Goal: Information Seeking & Learning: Learn about a topic

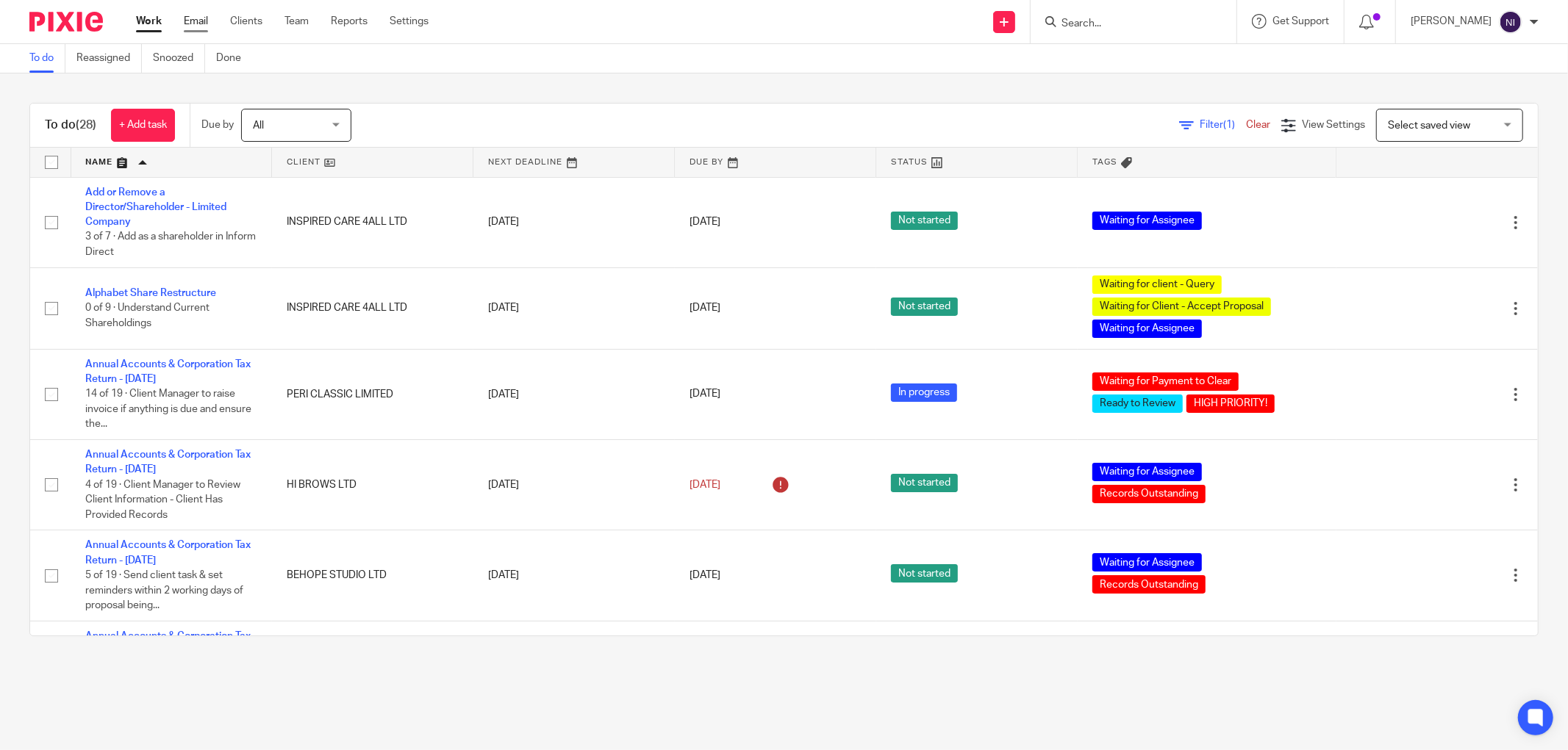
click at [202, 22] on link "Email" at bounding box center [196, 21] width 24 height 15
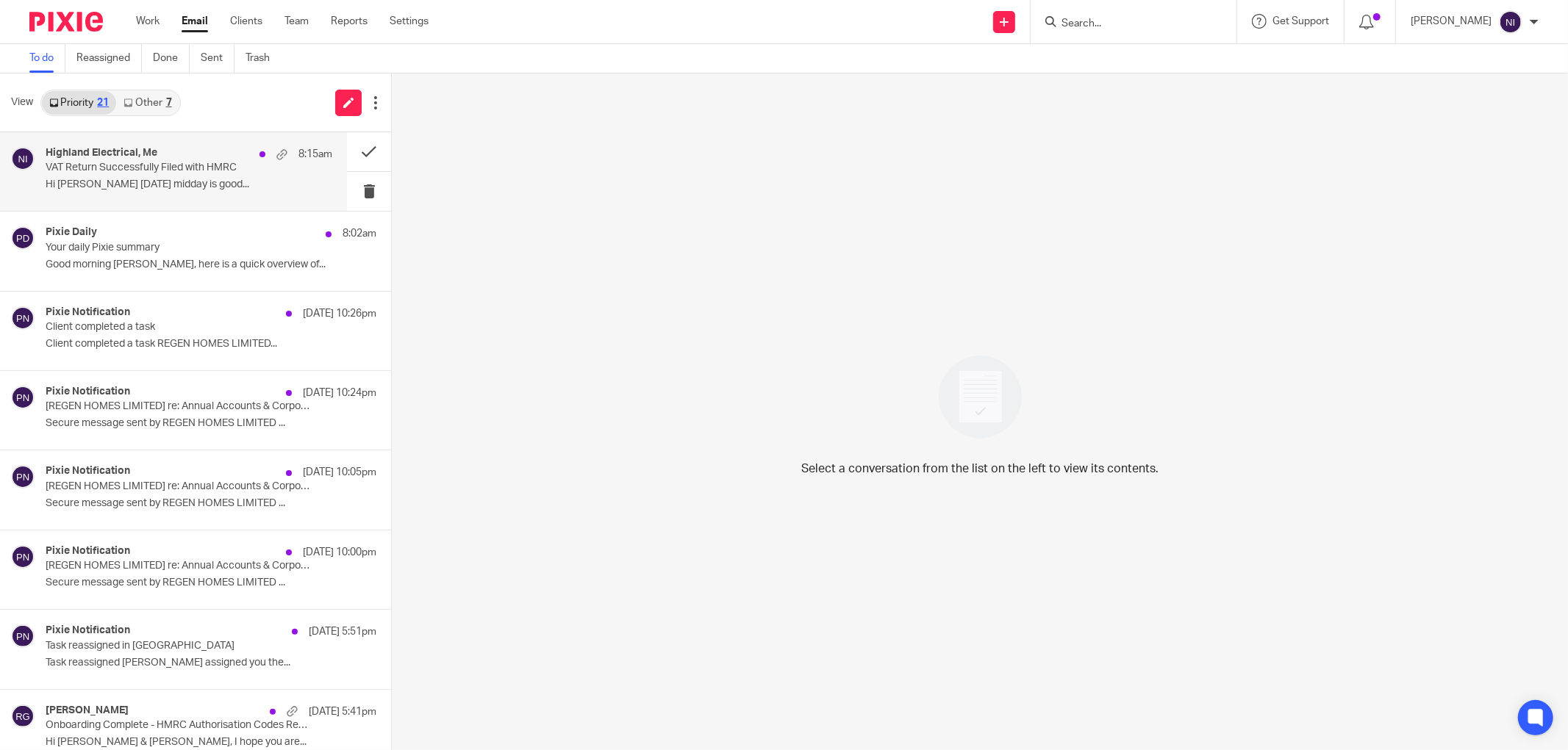
click at [230, 173] on p "VAT Return Successfully Filed with HMRC" at bounding box center [160, 167] width 229 height 12
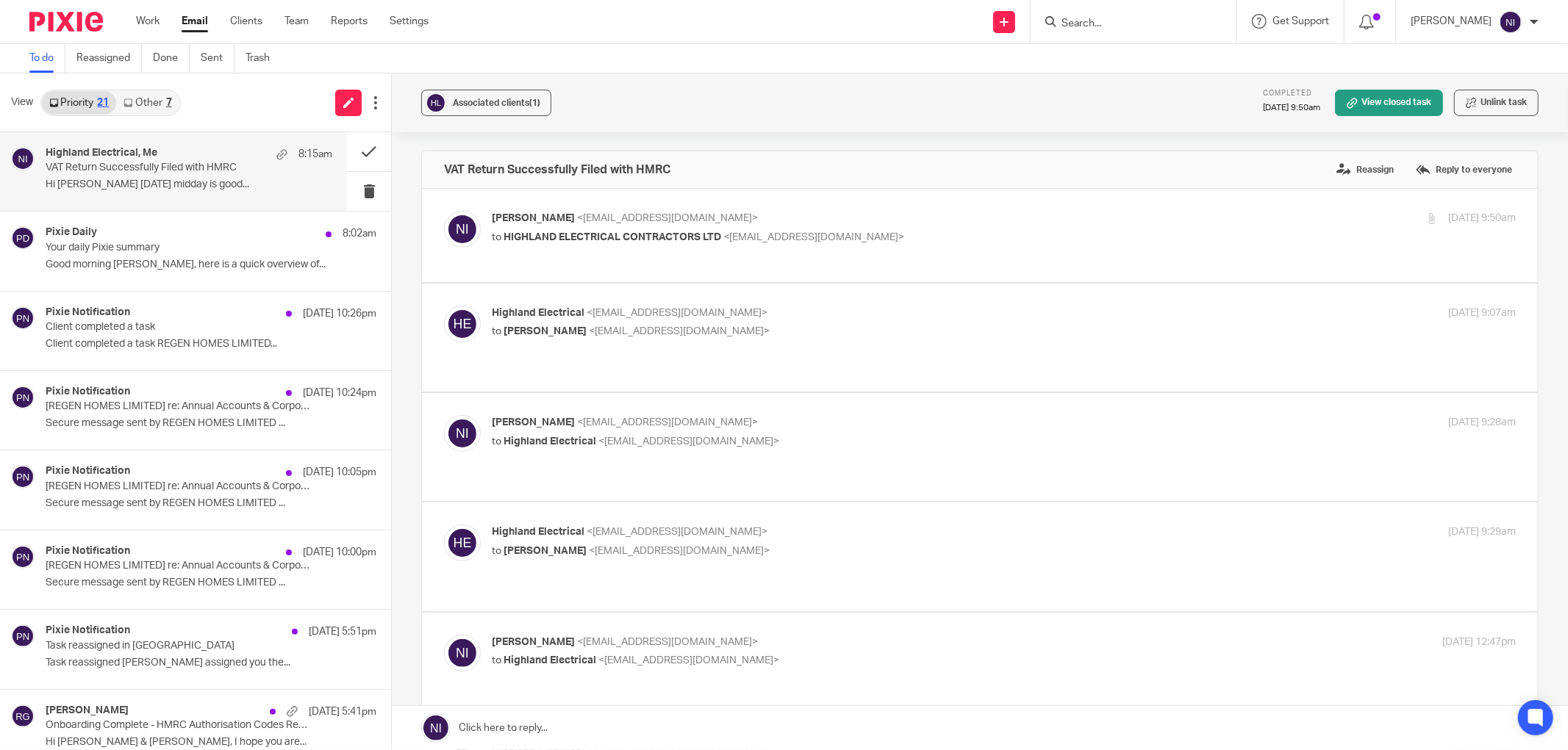
scroll to position [326, 0]
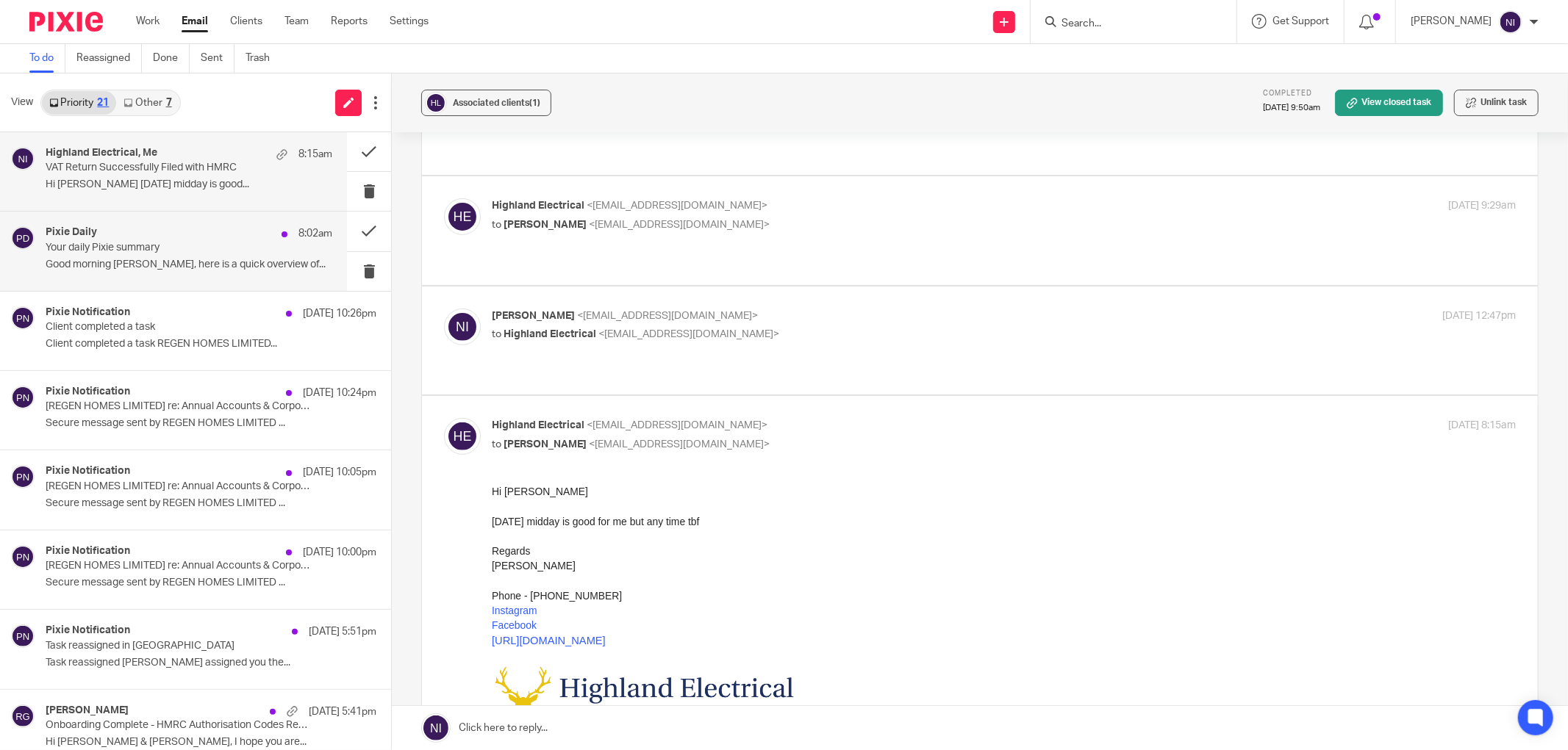
click at [180, 251] on p "Your daily Pixie summary" at bounding box center [160, 247] width 229 height 12
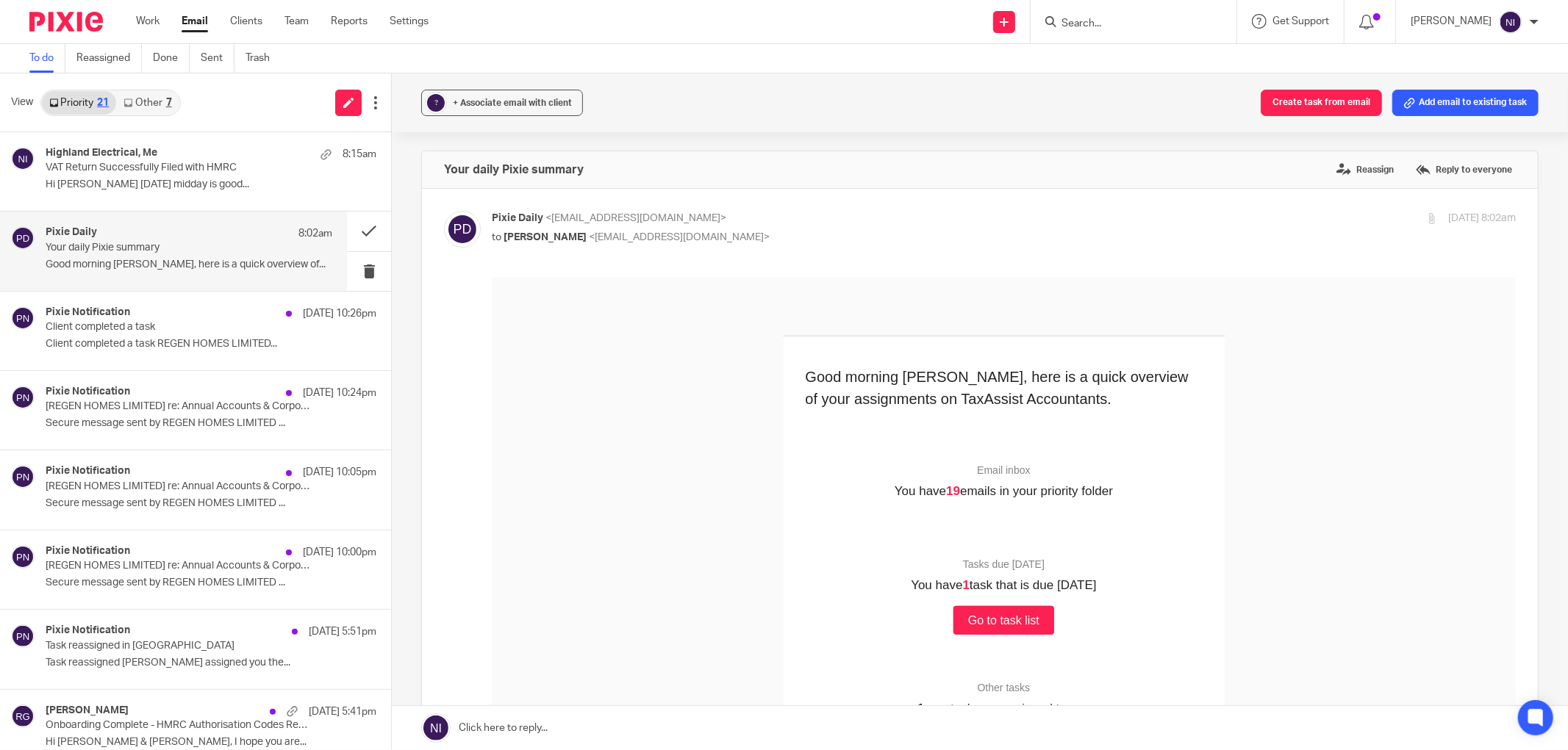
scroll to position [0, 0]
click at [347, 237] on button at bounding box center [369, 231] width 44 height 39
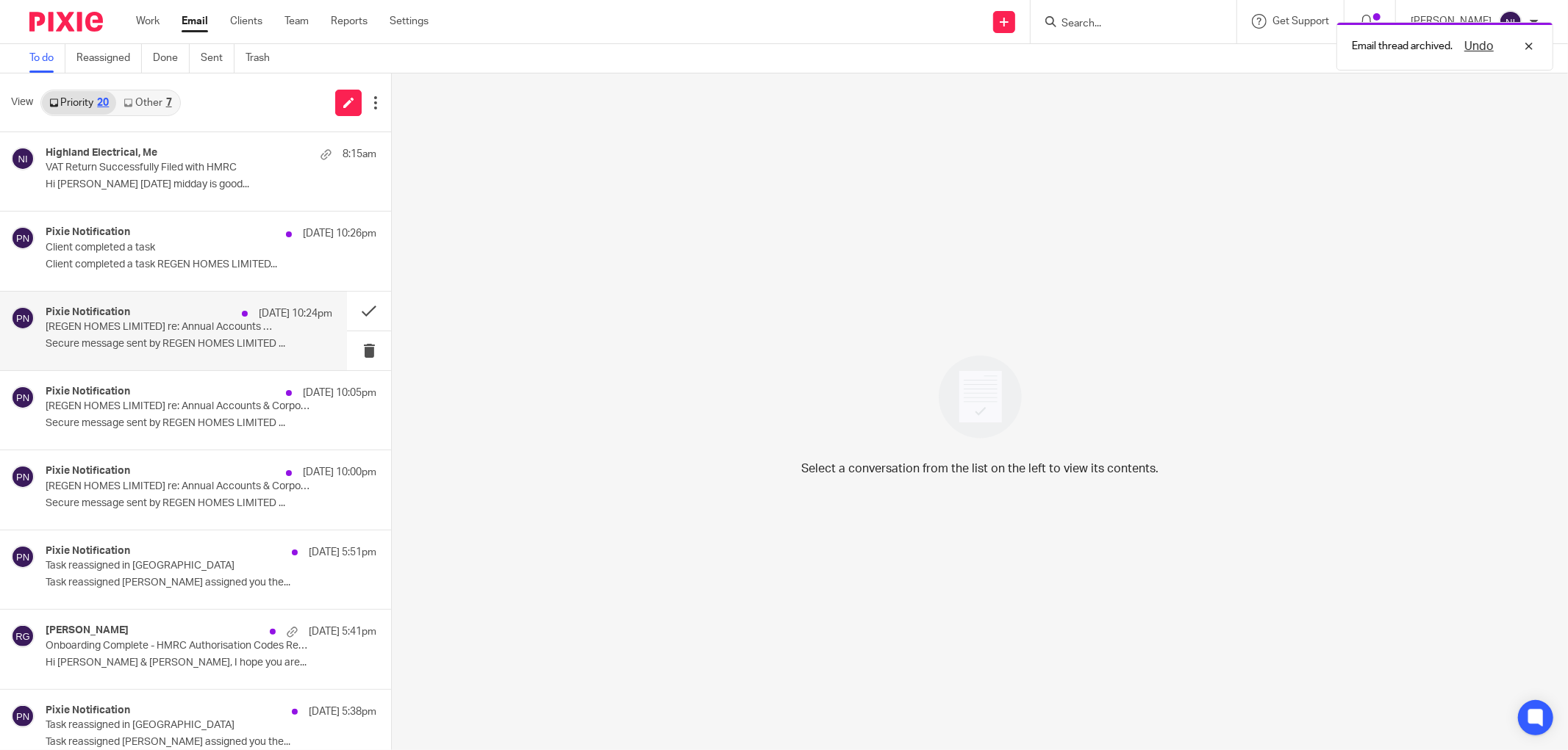
click at [193, 353] on div "Pixie Notification 20 Aug 10:24pm [REGEN HOMES LIMITED] re: Annual Accounts & C…" at bounding box center [189, 331] width 287 height 49
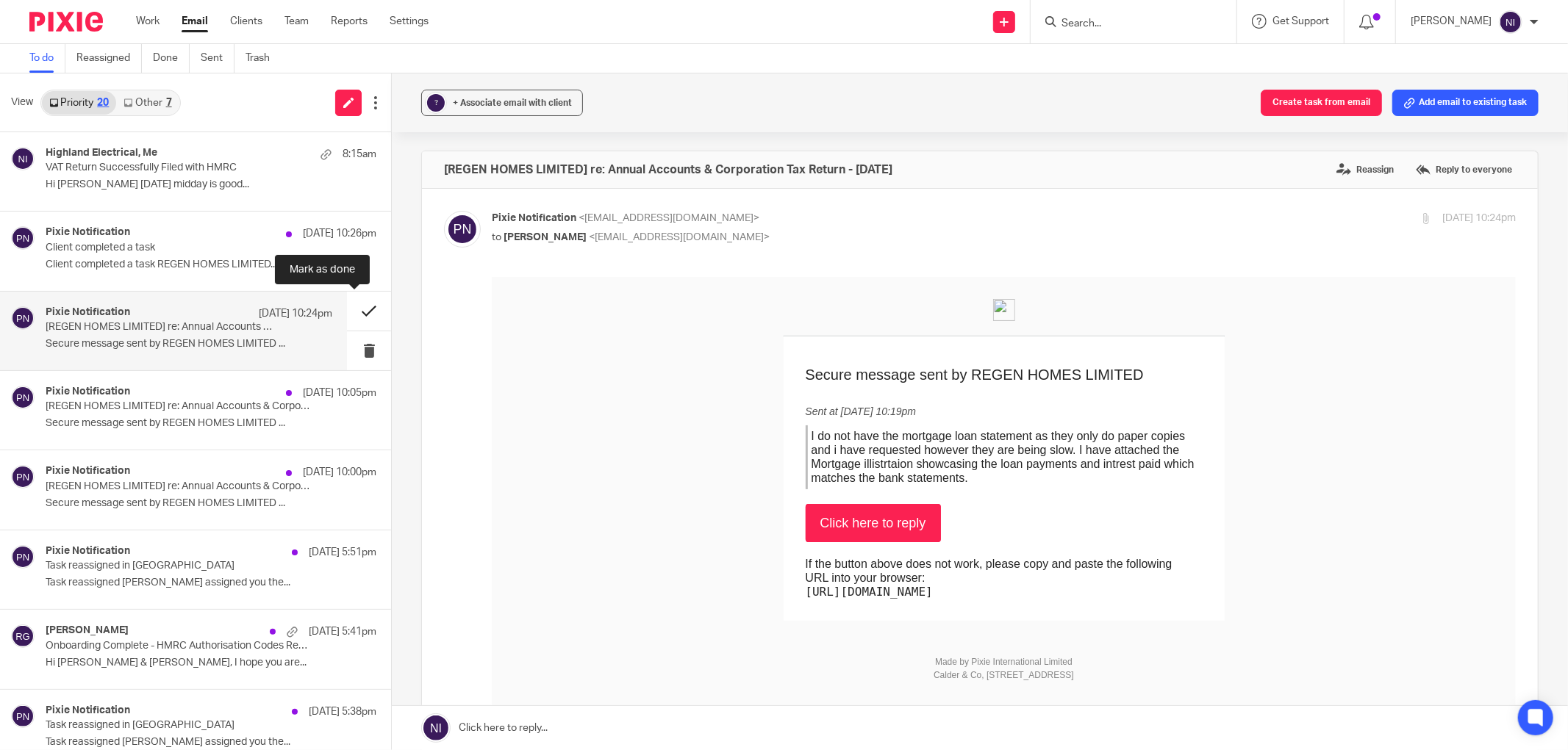
click at [347, 313] on button at bounding box center [369, 312] width 44 height 39
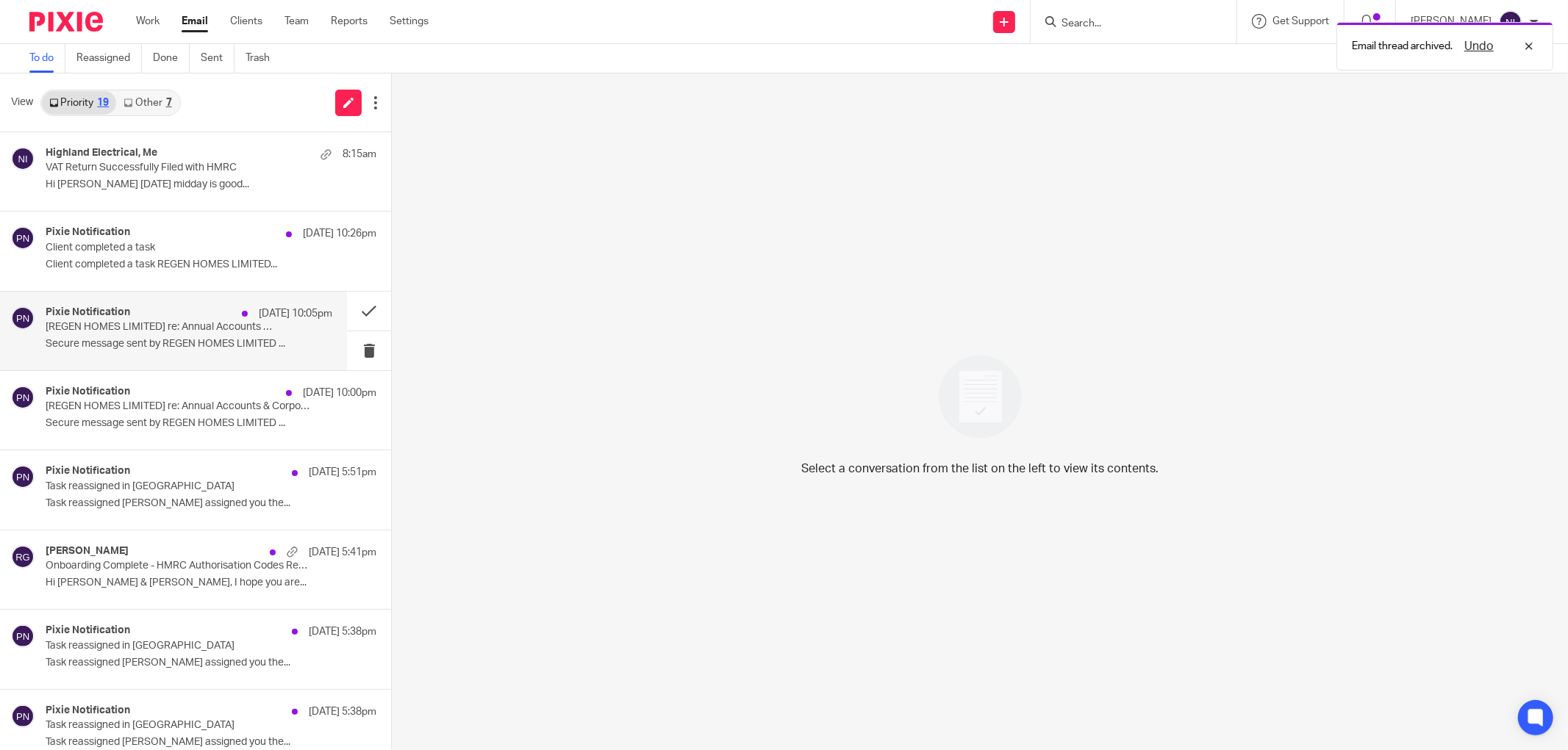
click at [244, 326] on p "[REGEN HOMES LIMITED] re: Annual Accounts & Corporation Tax Return - February 2…" at bounding box center [160, 327] width 229 height 12
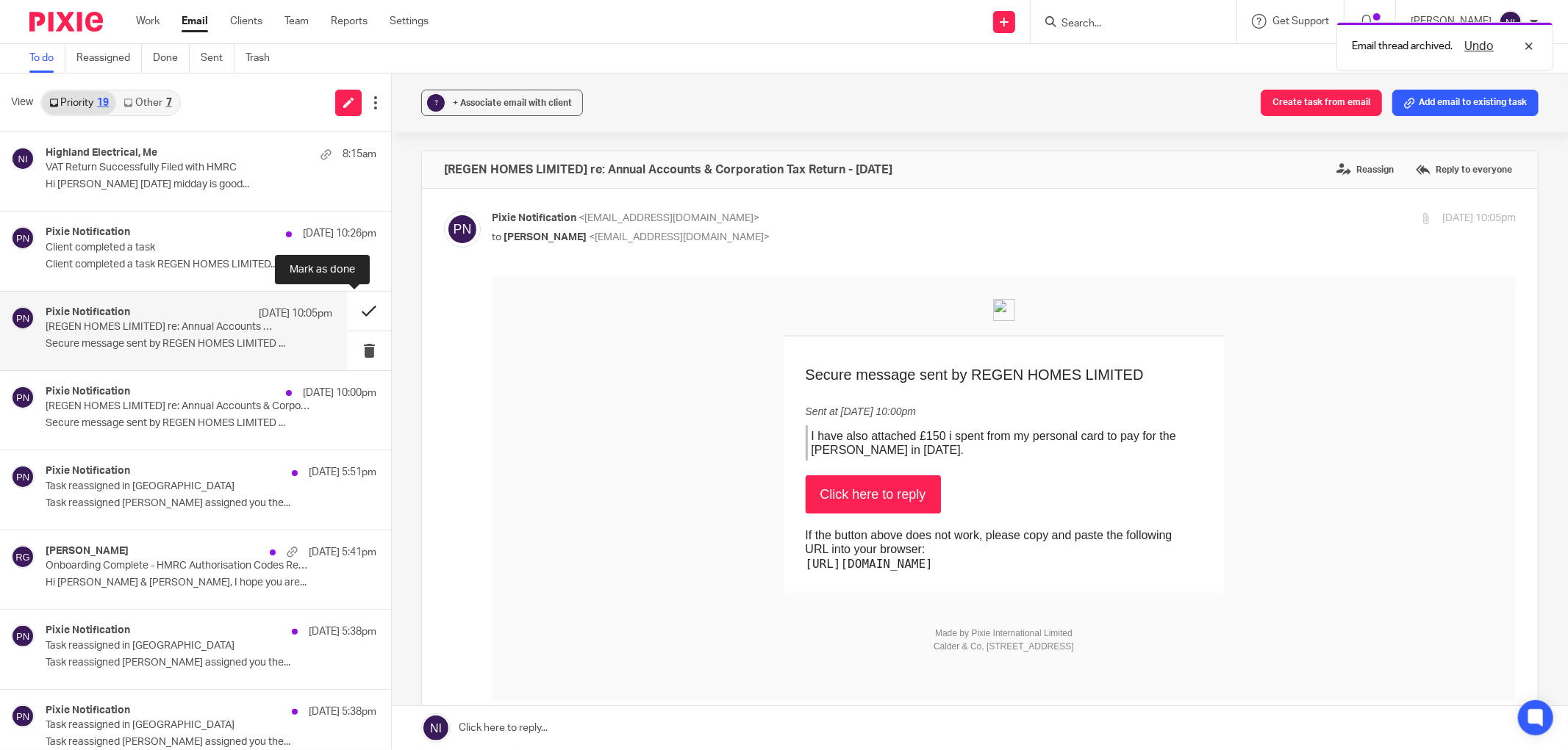
click at [353, 307] on button at bounding box center [369, 312] width 44 height 39
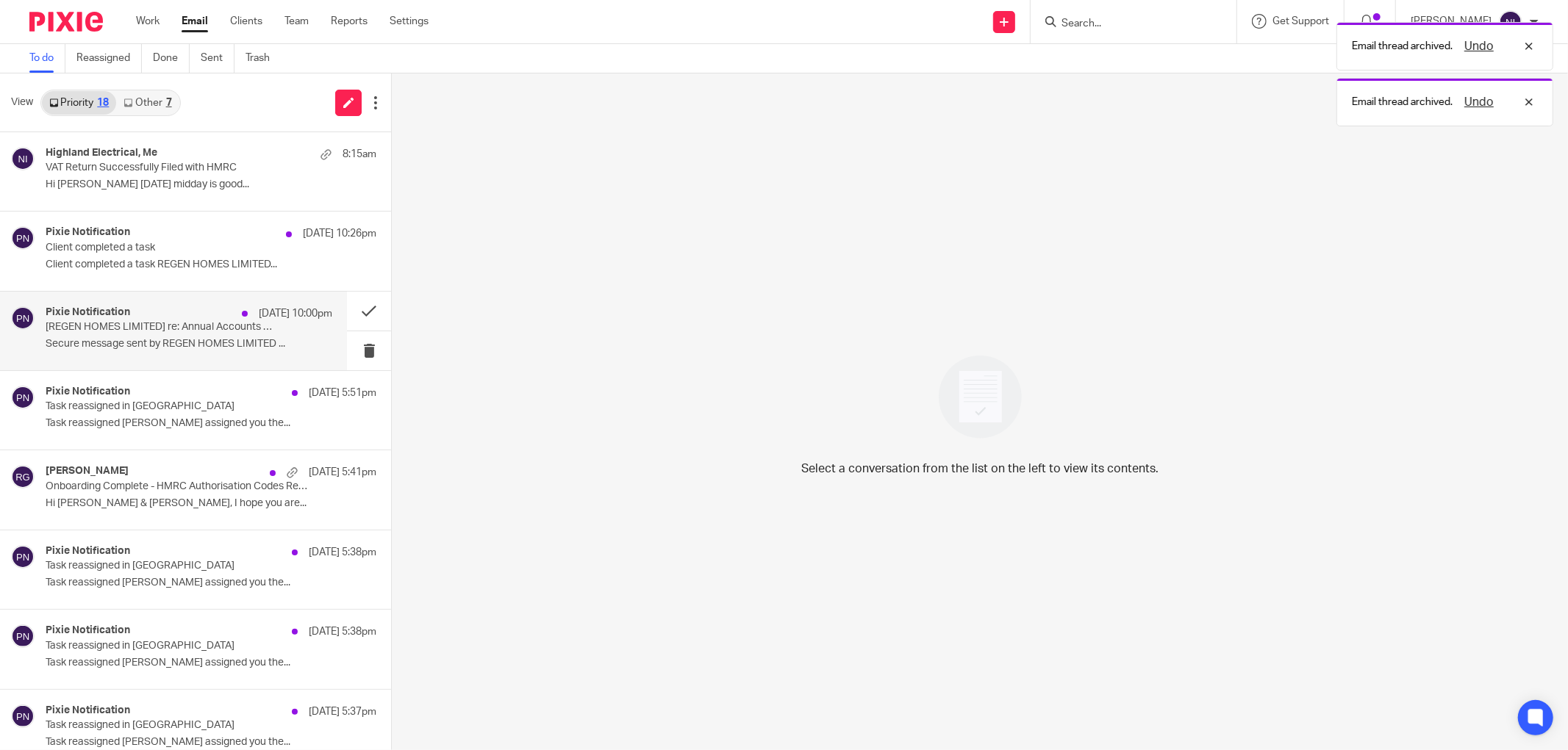
click at [240, 333] on p "[REGEN HOMES LIMITED] re: Annual Accounts & Corporation Tax Return - February 2…" at bounding box center [160, 327] width 229 height 12
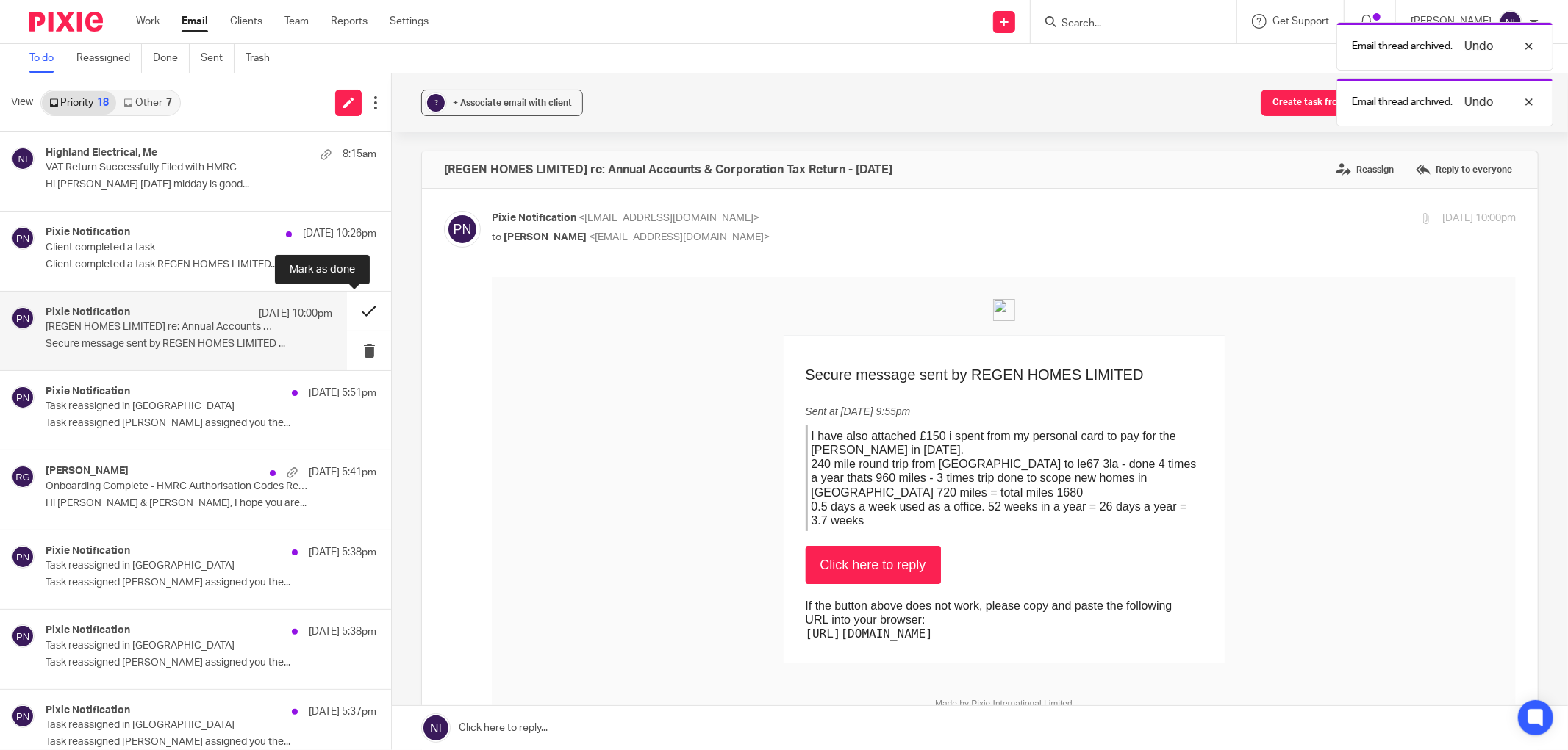
click at [351, 305] on button at bounding box center [369, 312] width 44 height 39
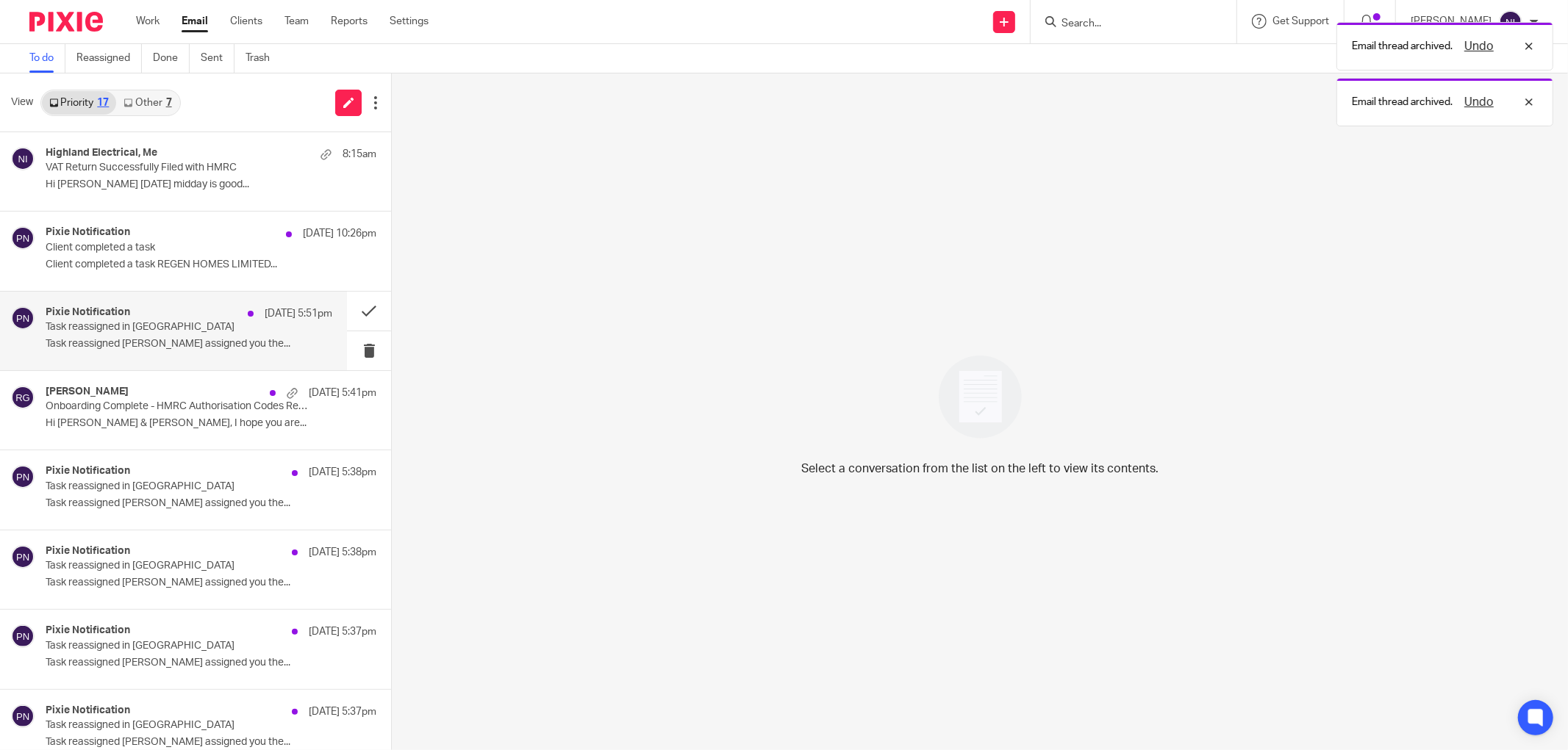
click at [196, 329] on p "Task reassigned in [GEOGRAPHIC_DATA]" at bounding box center [160, 327] width 229 height 12
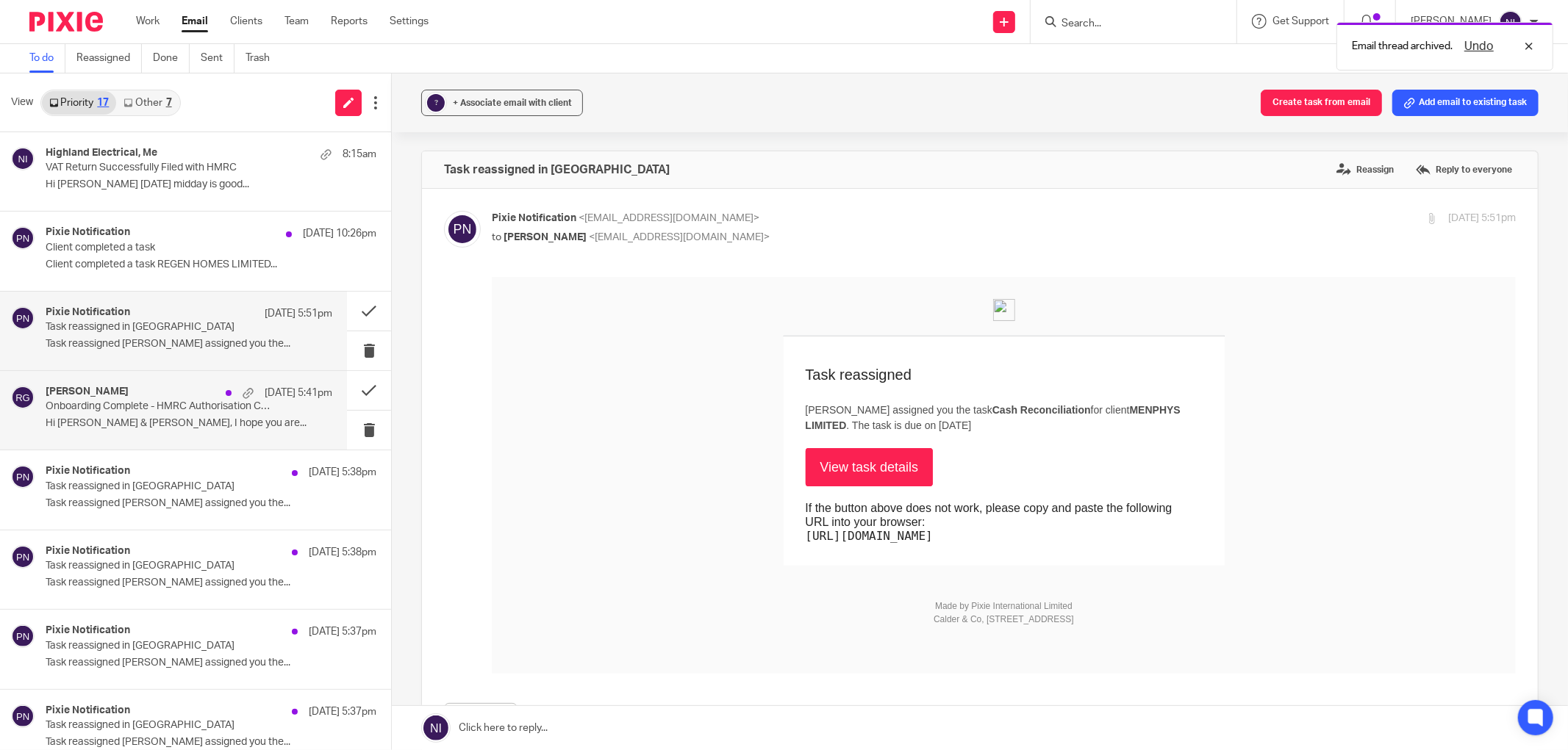
click at [195, 419] on p "Hi Sabrina & Sarah, I hope you are..." at bounding box center [189, 424] width 287 height 12
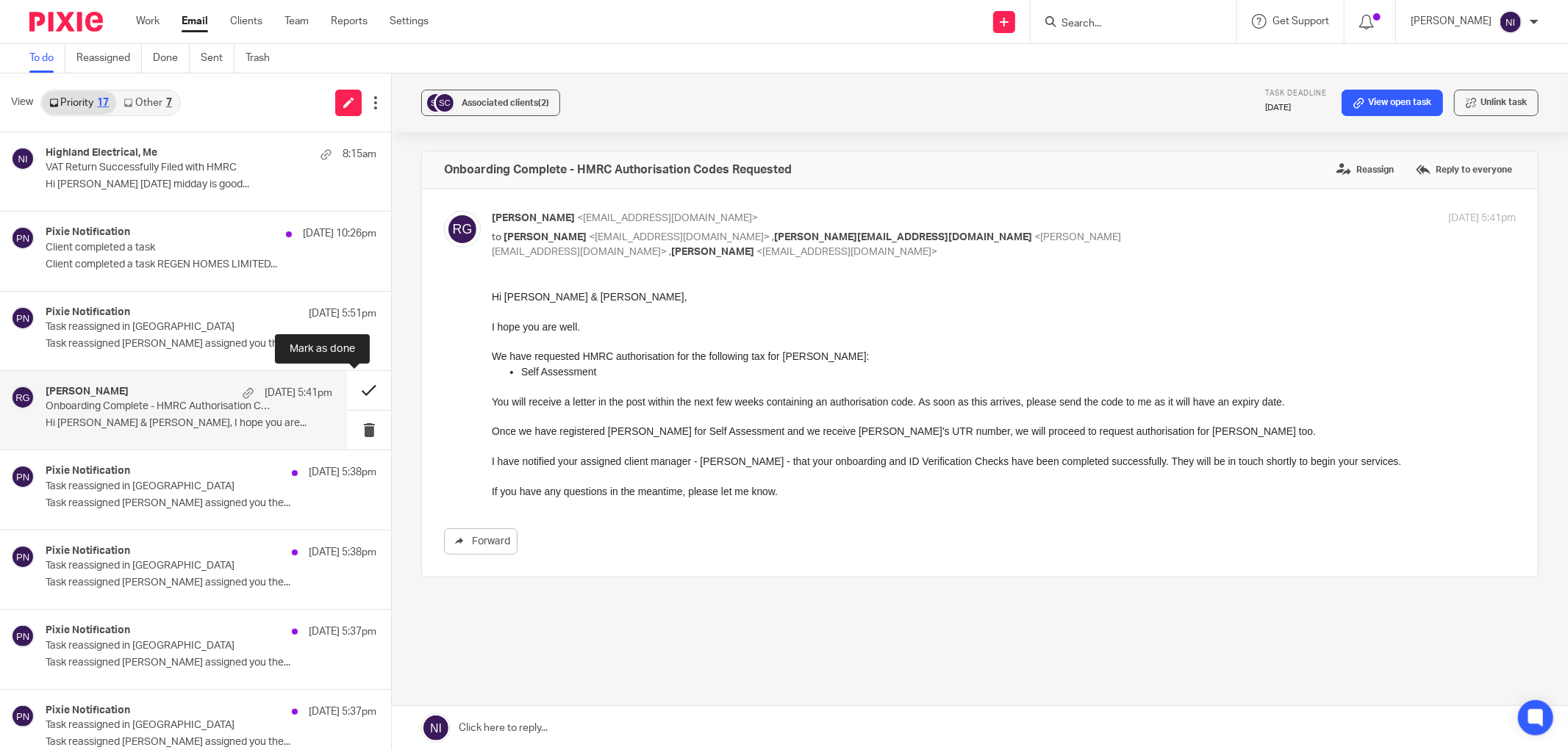
click at [351, 393] on button at bounding box center [369, 391] width 44 height 39
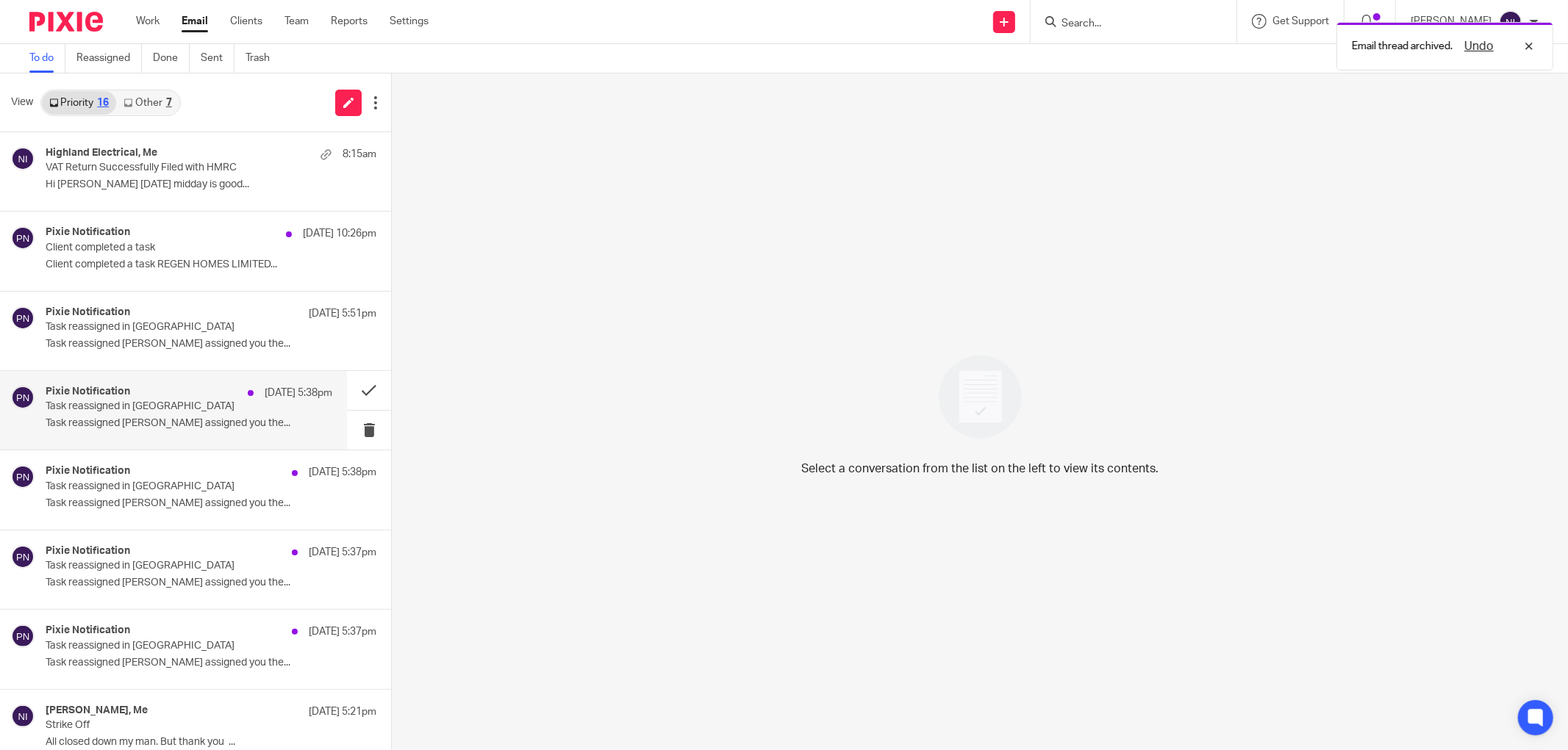
click at [233, 426] on p "Task reassigned Raj Kaur assigned you the..." at bounding box center [189, 424] width 287 height 12
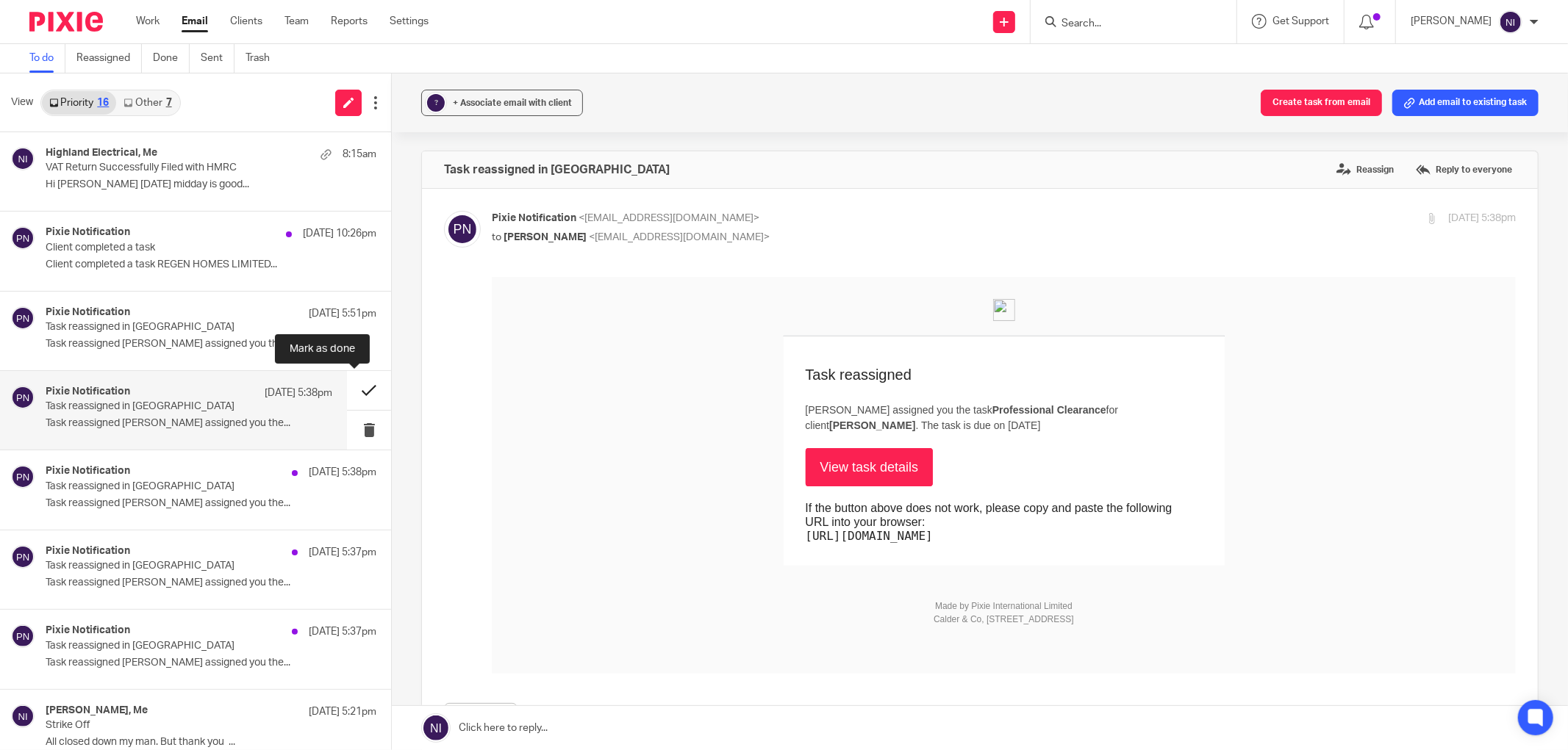
click at [351, 395] on button at bounding box center [369, 391] width 44 height 39
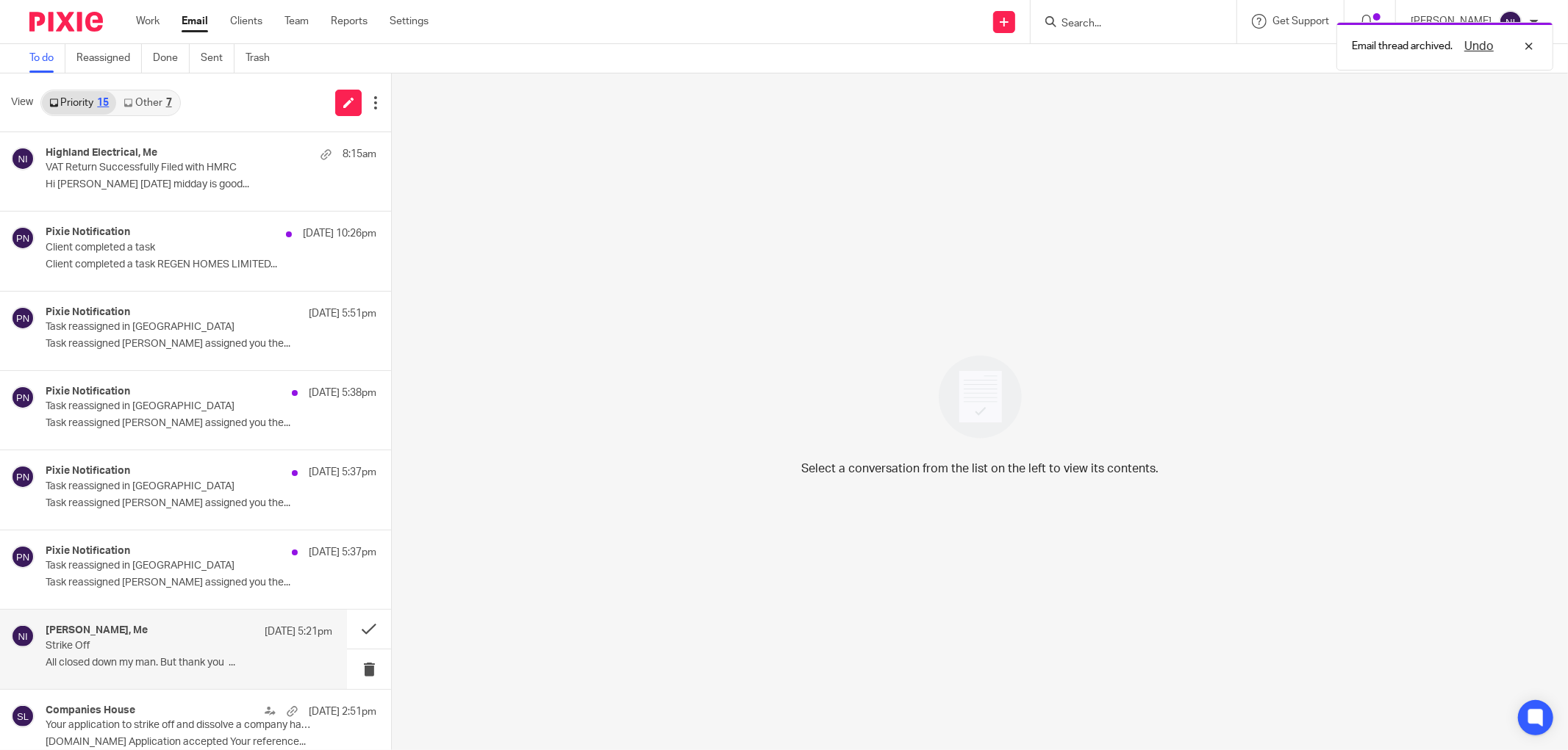
click at [169, 662] on p "All closed down my man. But thank you ..." at bounding box center [189, 663] width 287 height 12
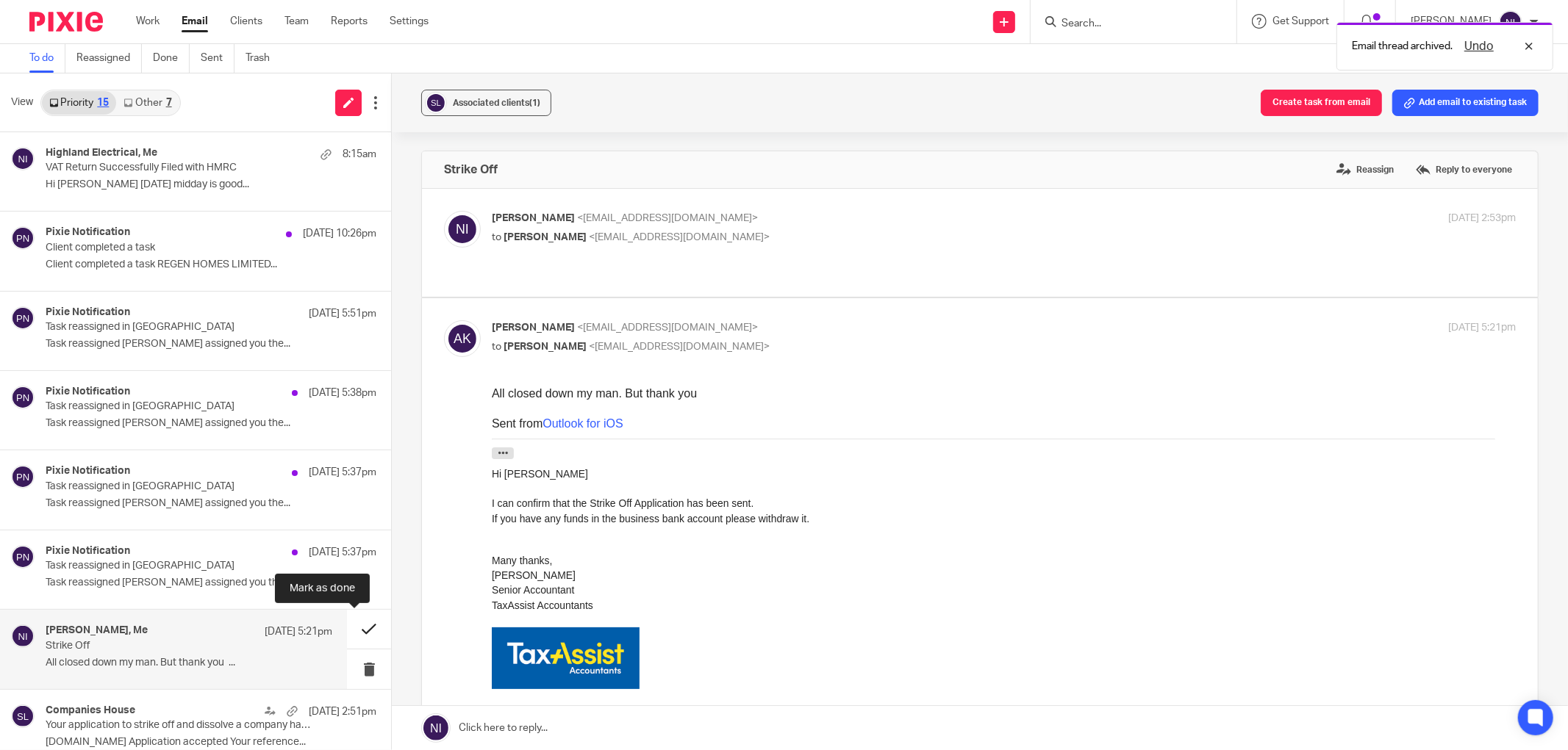
click at [347, 631] on button at bounding box center [369, 629] width 44 height 39
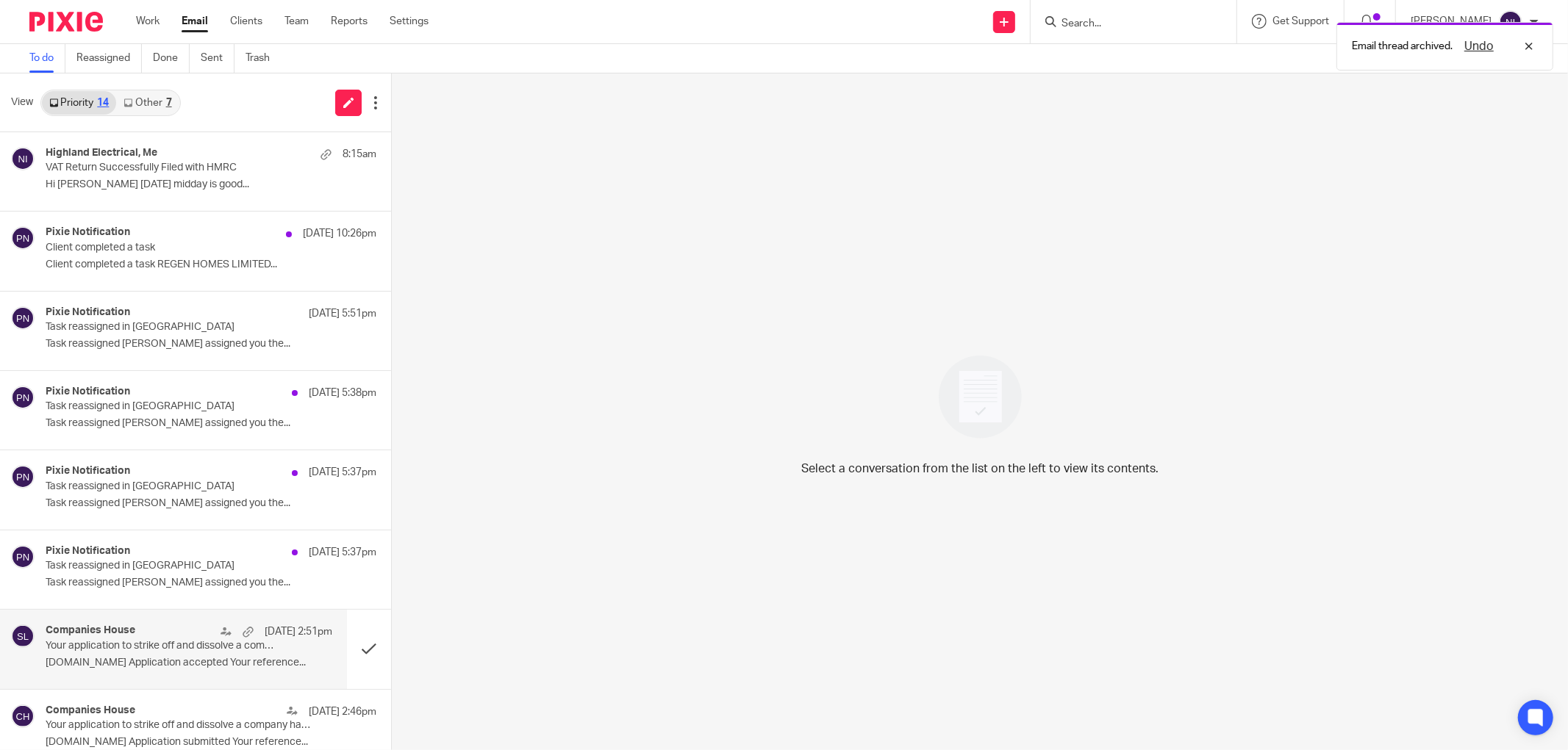
click at [203, 646] on p "Your application to strike off and dissolve a company has been accepted" at bounding box center [160, 646] width 229 height 12
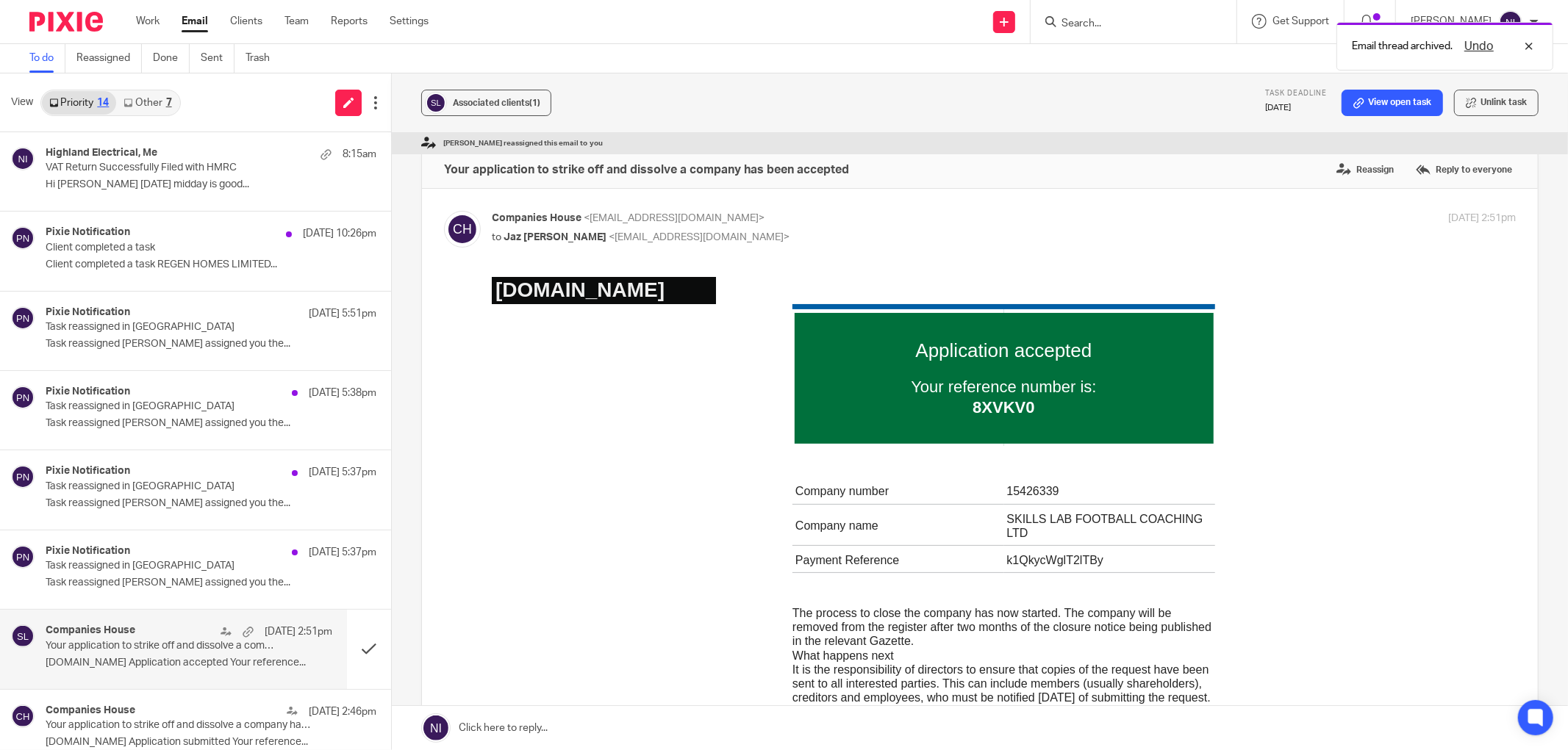
scroll to position [163, 0]
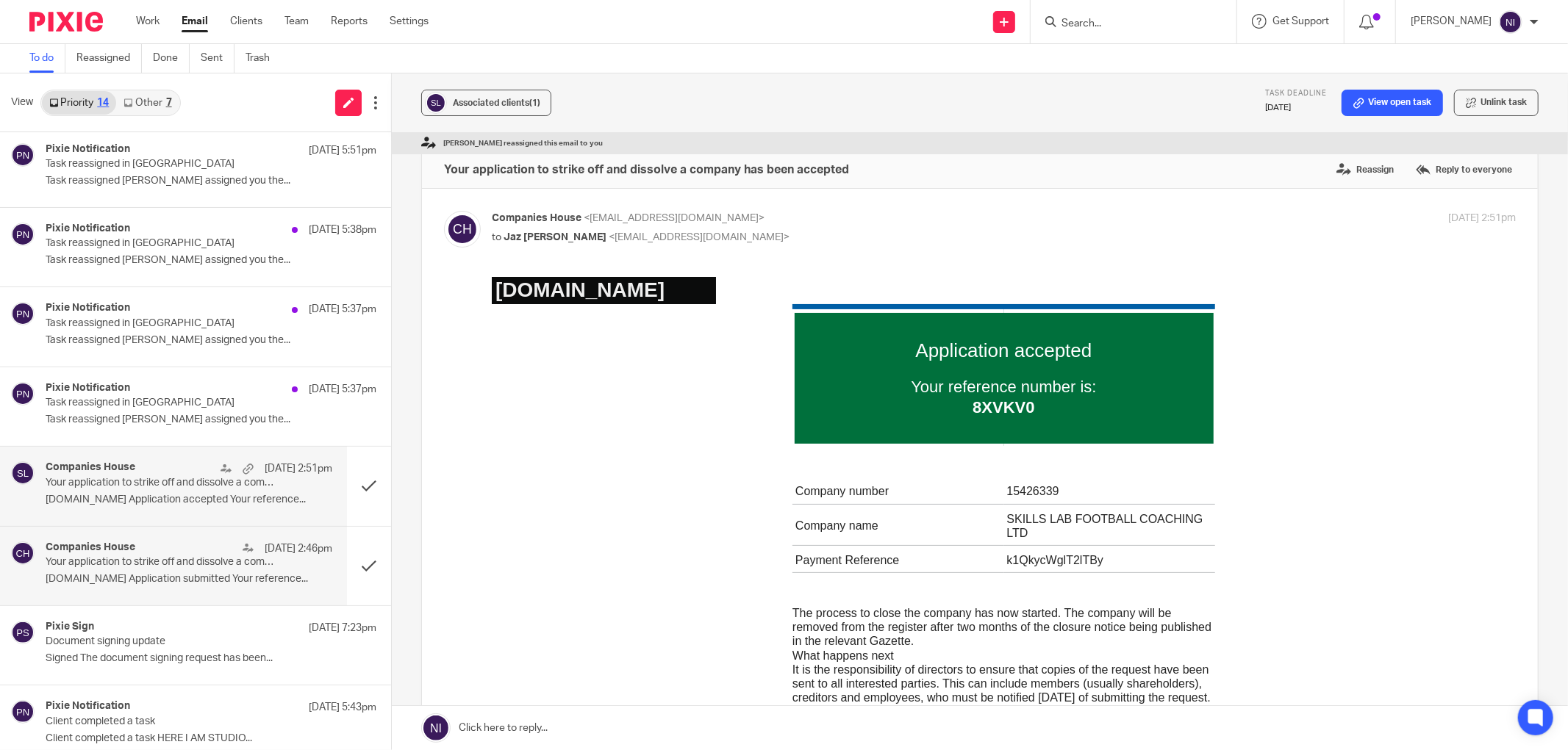
click at [221, 570] on div "Companies House 20 Aug 2:46pm Your application to strike off and dissolve a com…" at bounding box center [189, 566] width 287 height 49
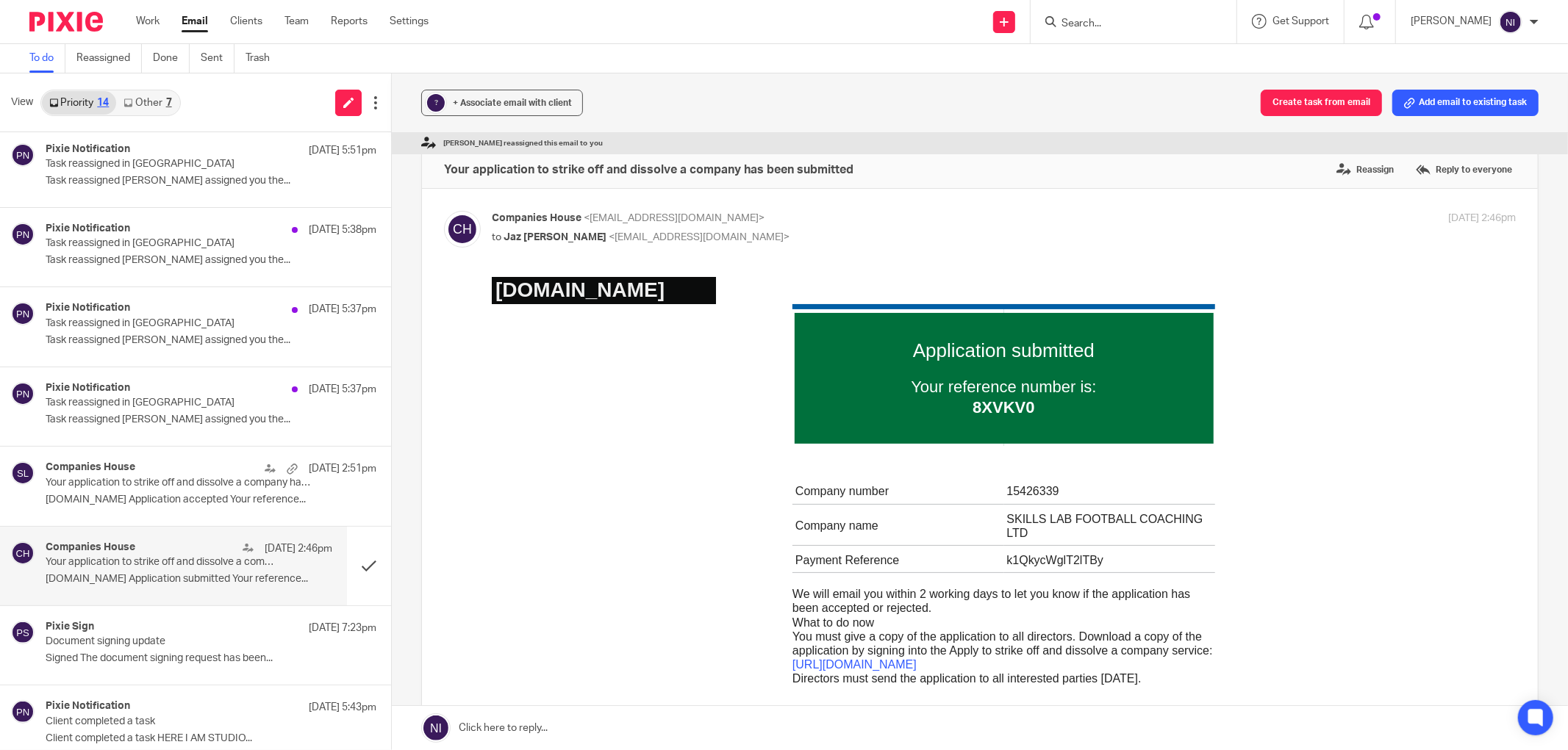
scroll to position [0, 0]
click at [269, 500] on p "GOV.UK Application accepted Your reference..." at bounding box center [189, 499] width 287 height 12
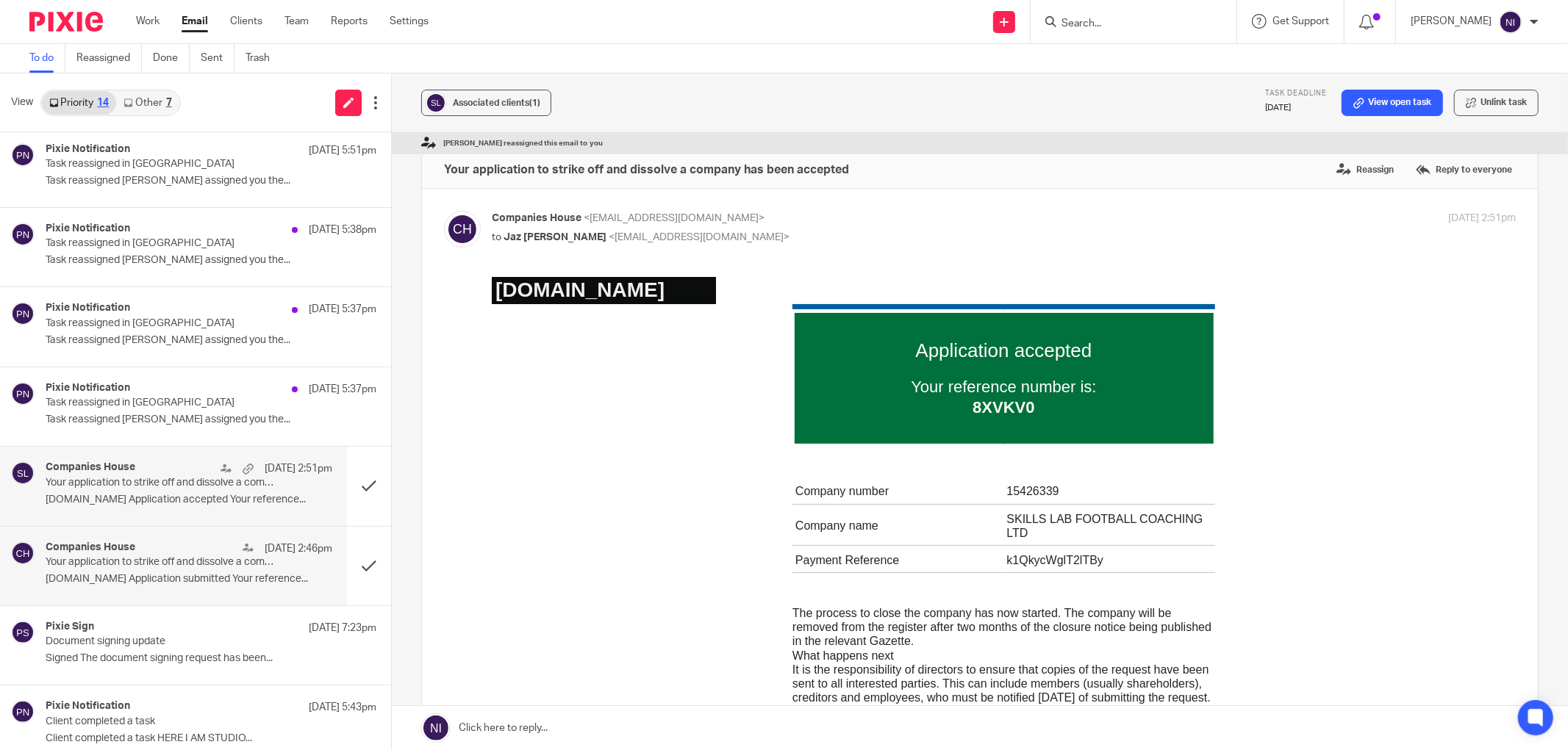
click at [269, 570] on div "Companies House 20 Aug 2:46pm Your application to strike off and dissolve a com…" at bounding box center [189, 566] width 287 height 49
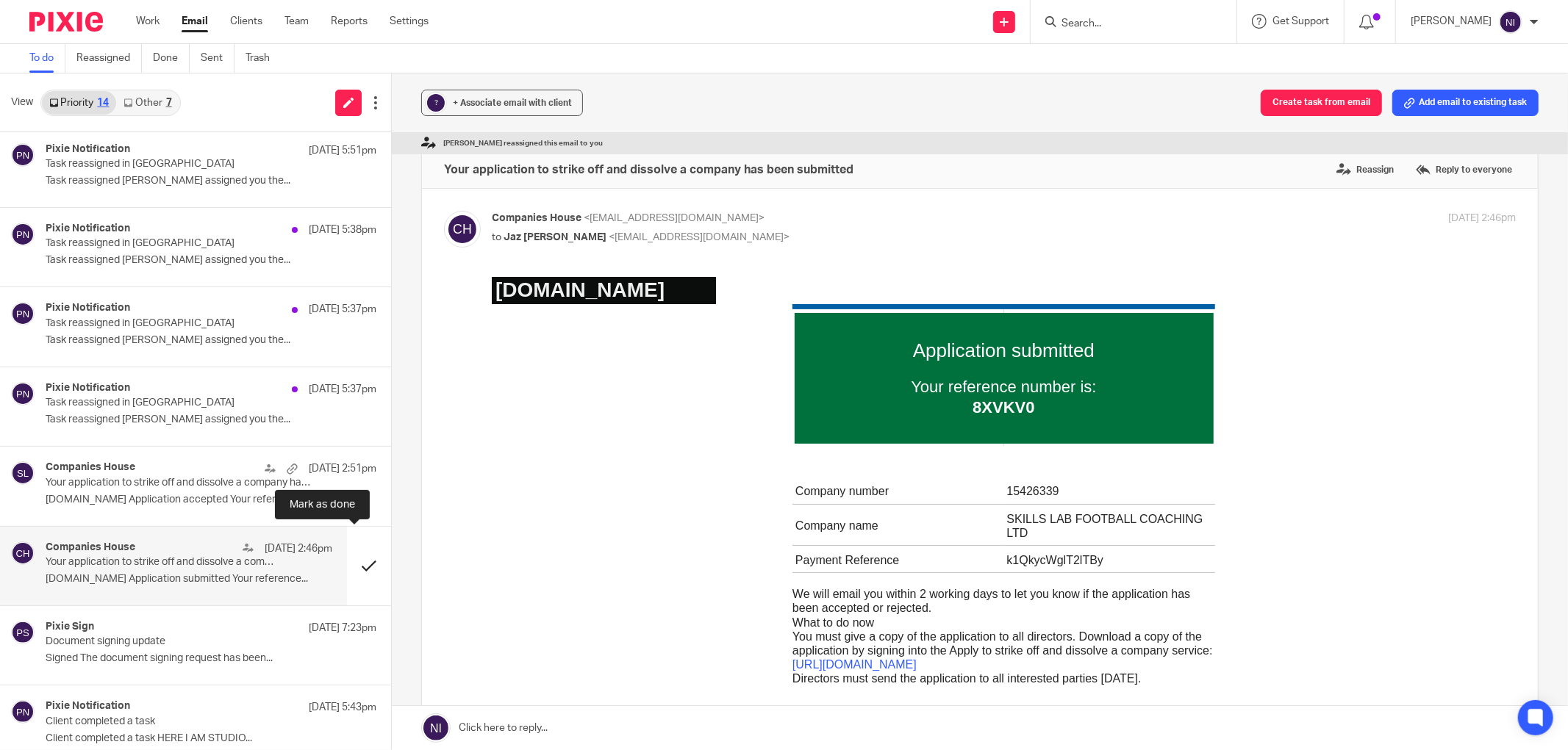
click at [366, 557] on button at bounding box center [369, 566] width 44 height 78
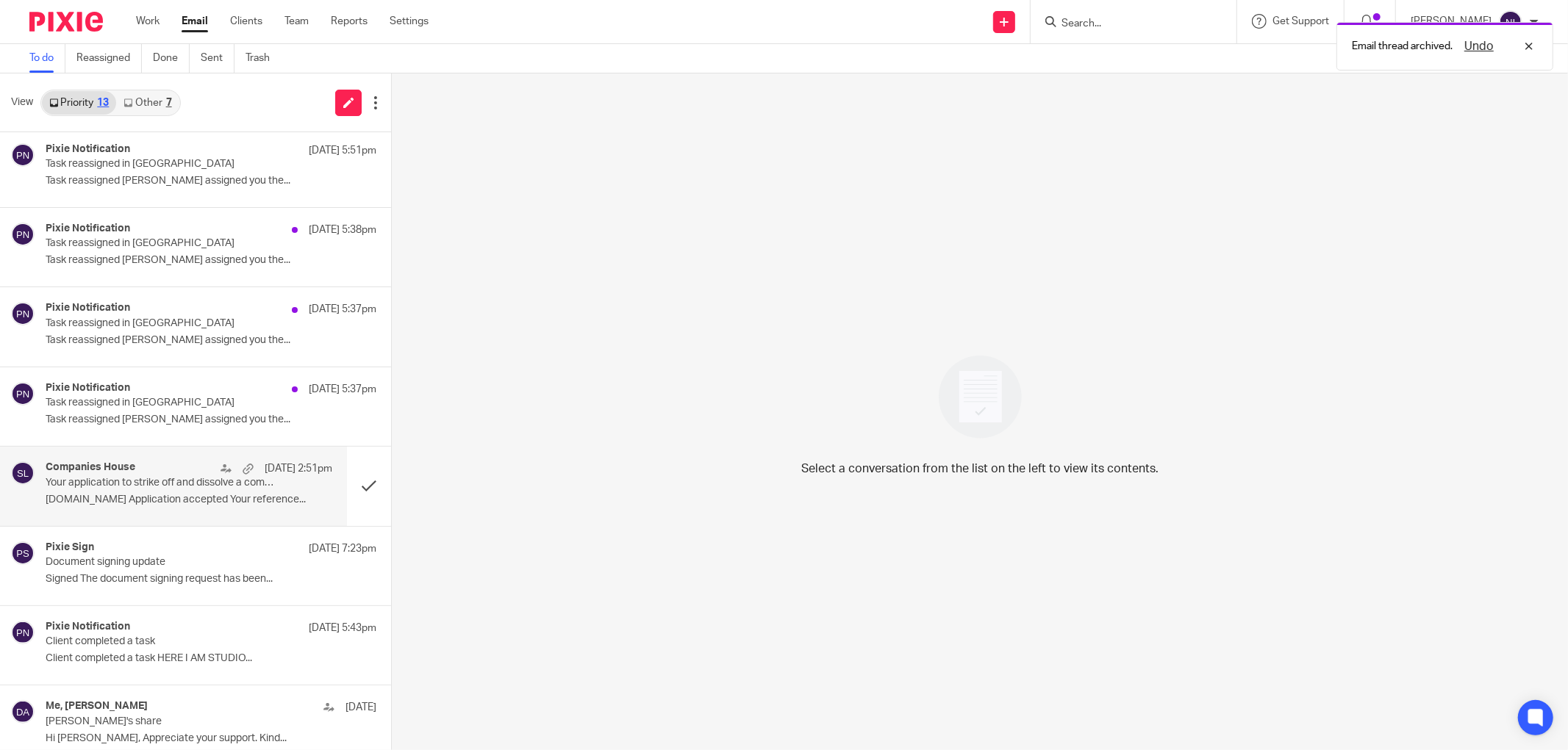
click at [200, 495] on p "GOV.UK Application accepted Your reference..." at bounding box center [189, 499] width 287 height 12
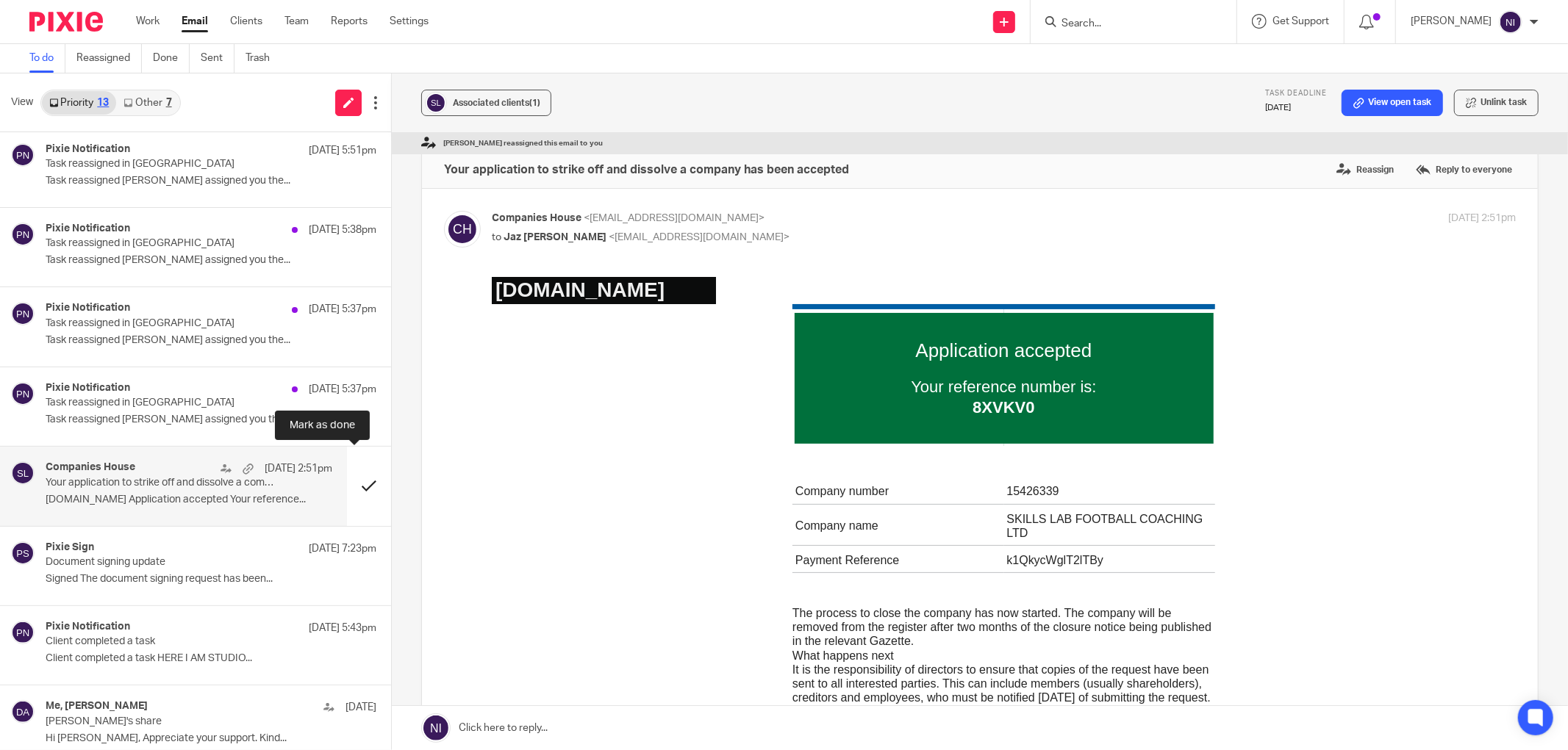
click at [368, 481] on button at bounding box center [369, 486] width 44 height 78
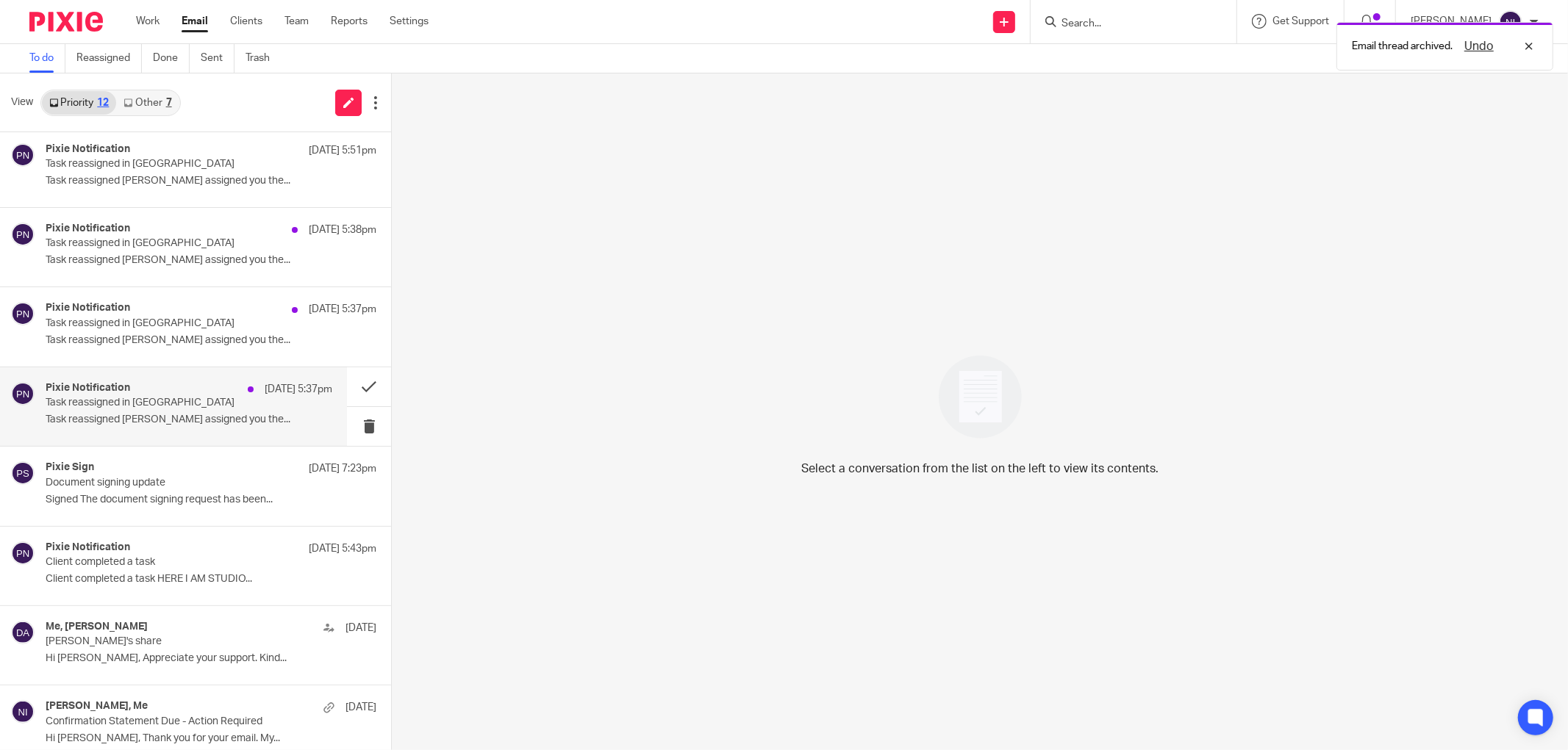
click at [174, 408] on p "Task reassigned in Pixie" at bounding box center [160, 402] width 229 height 12
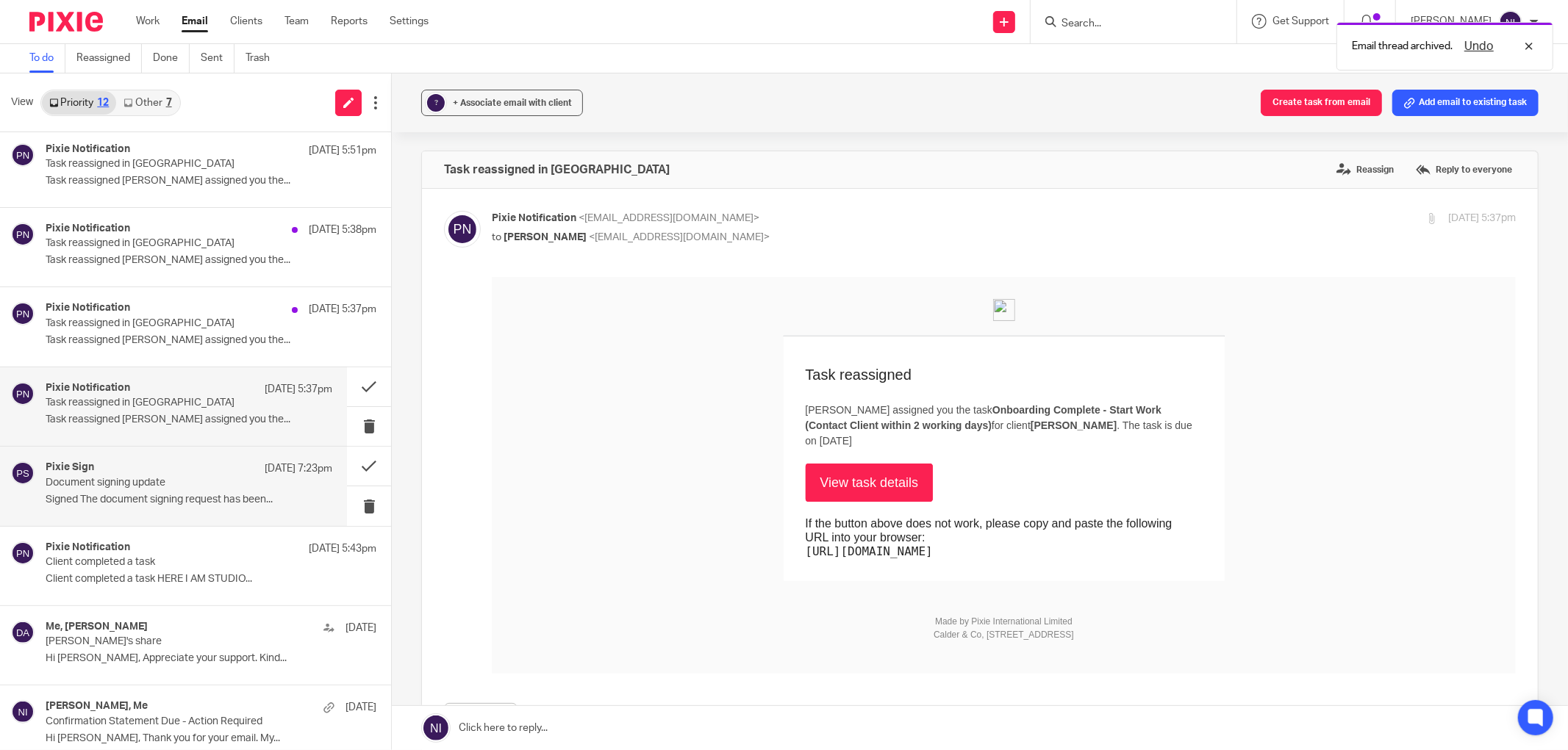
click at [157, 486] on p "Document signing update" at bounding box center [160, 482] width 229 height 12
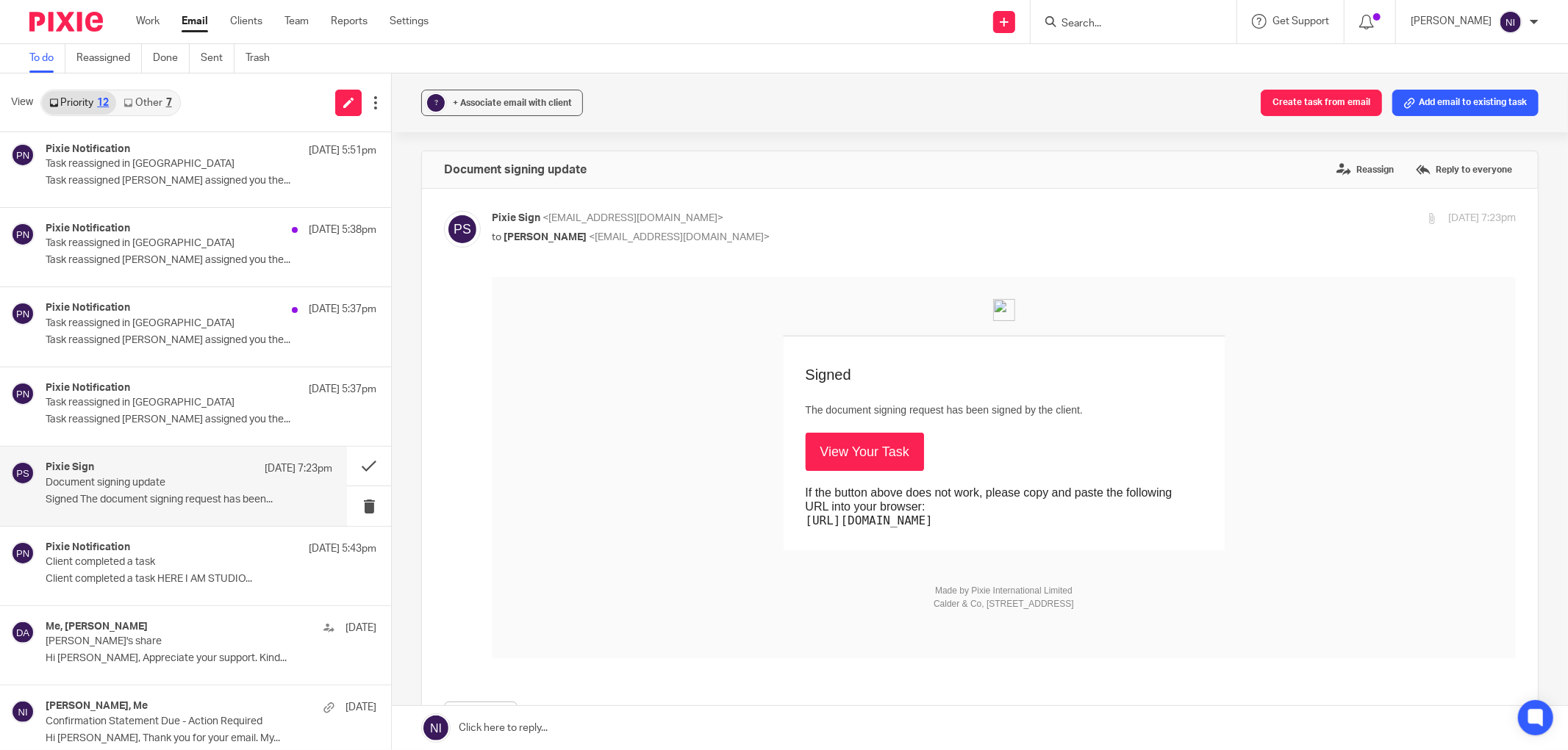
click at [867, 457] on link "View Your Task" at bounding box center [864, 451] width 118 height 38
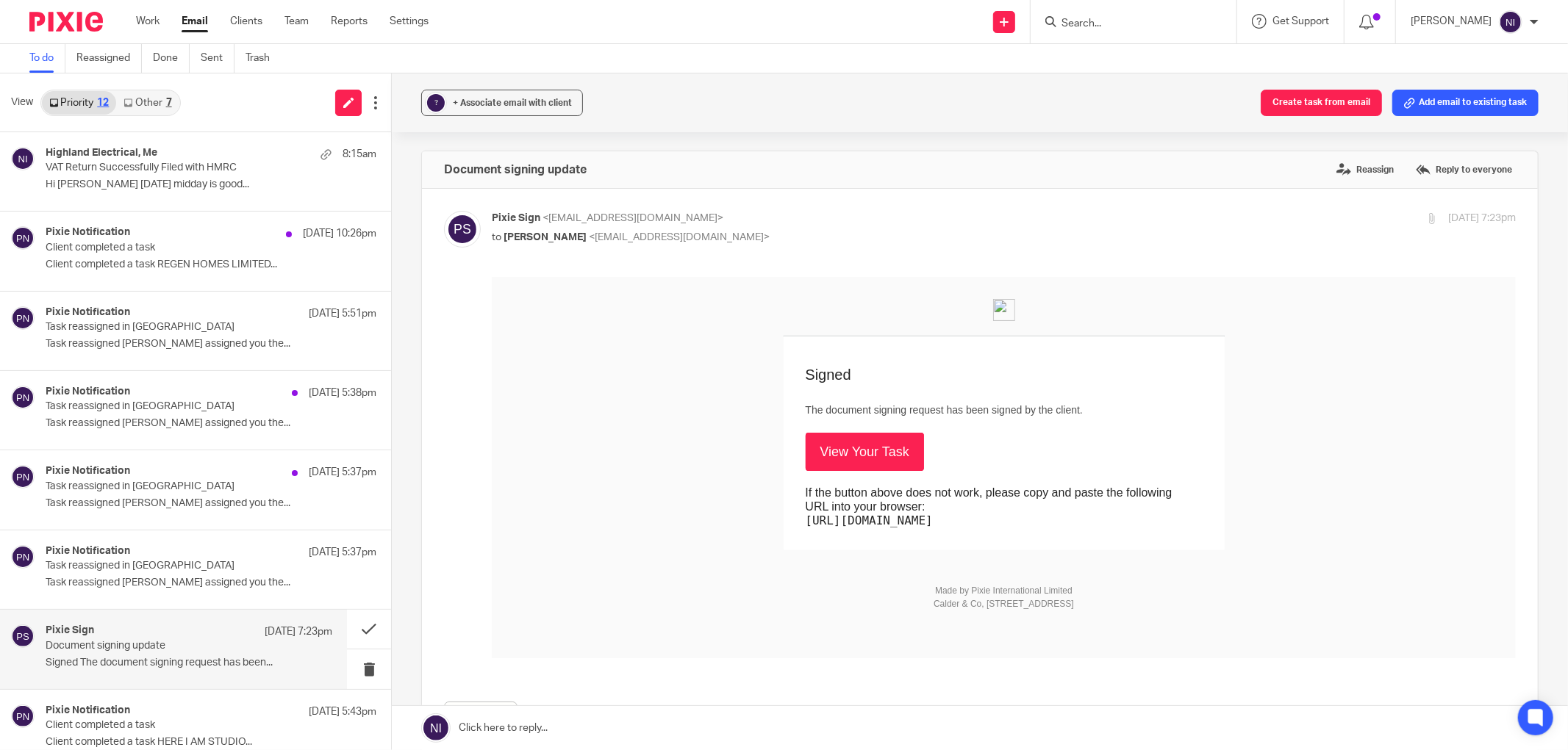
click at [137, 101] on link "Other 7" at bounding box center [147, 103] width 63 height 24
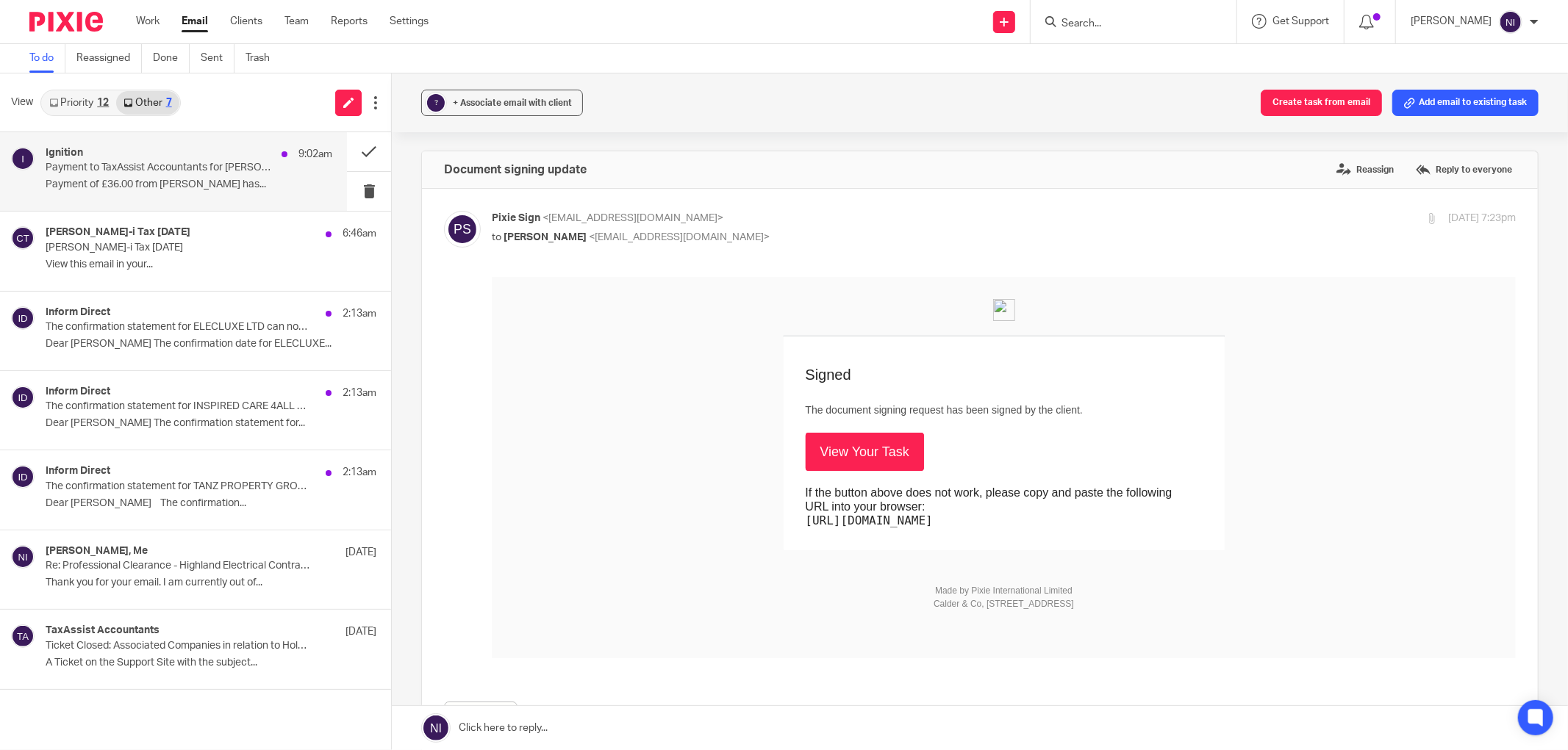
click at [162, 147] on div "Ignition 9:02am" at bounding box center [189, 154] width 287 height 15
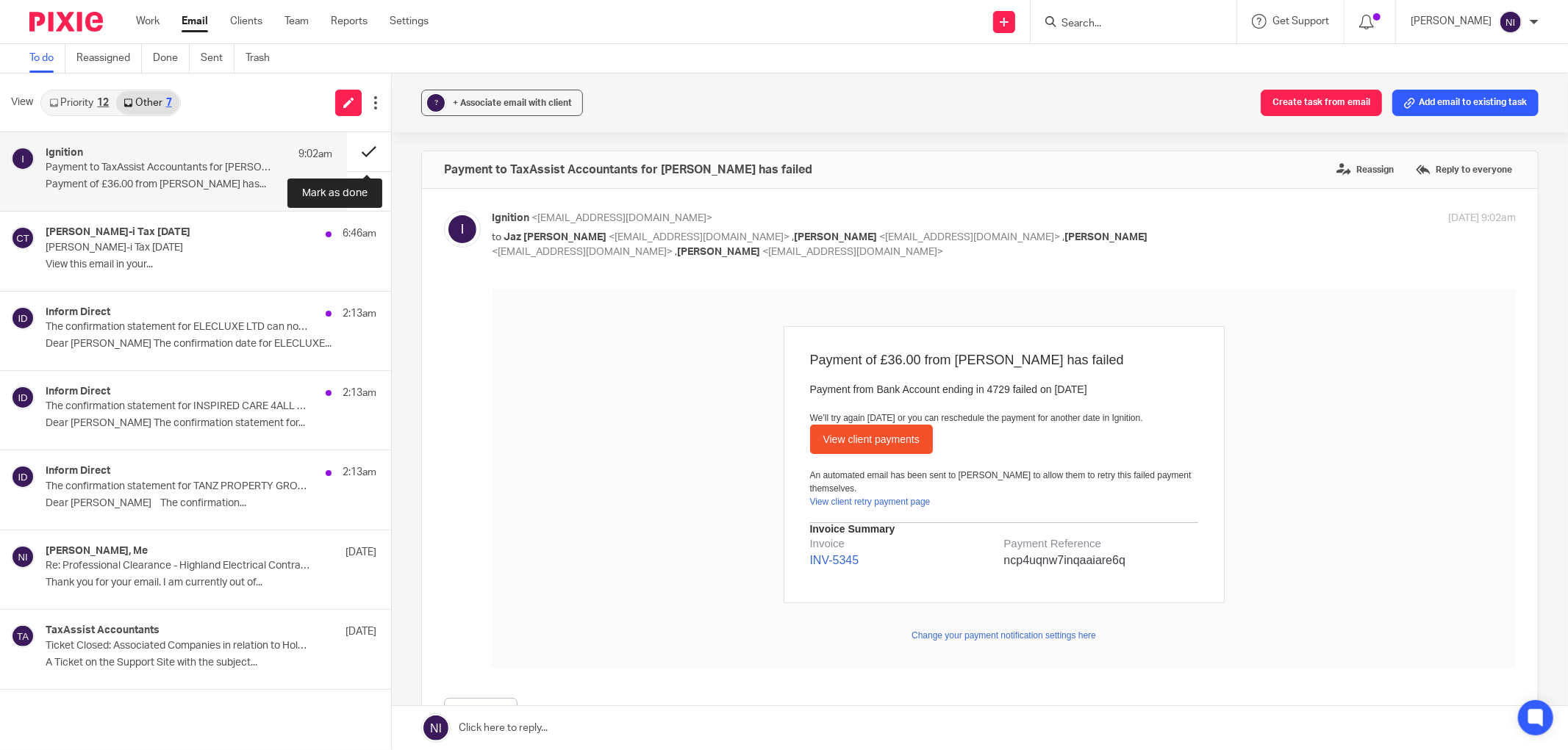
click at [353, 152] on button at bounding box center [369, 152] width 44 height 39
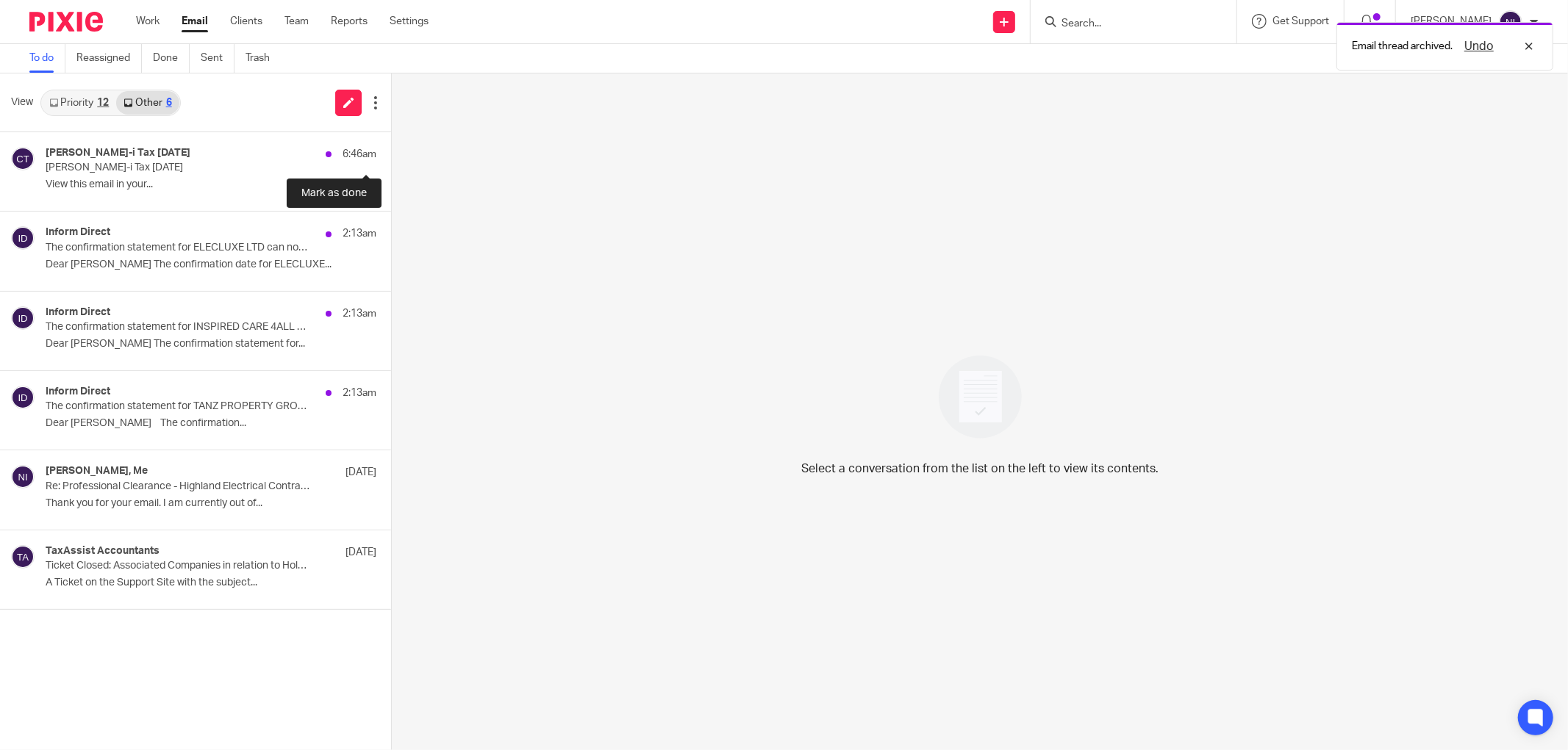
click at [391, 152] on button at bounding box center [397, 152] width 11 height 39
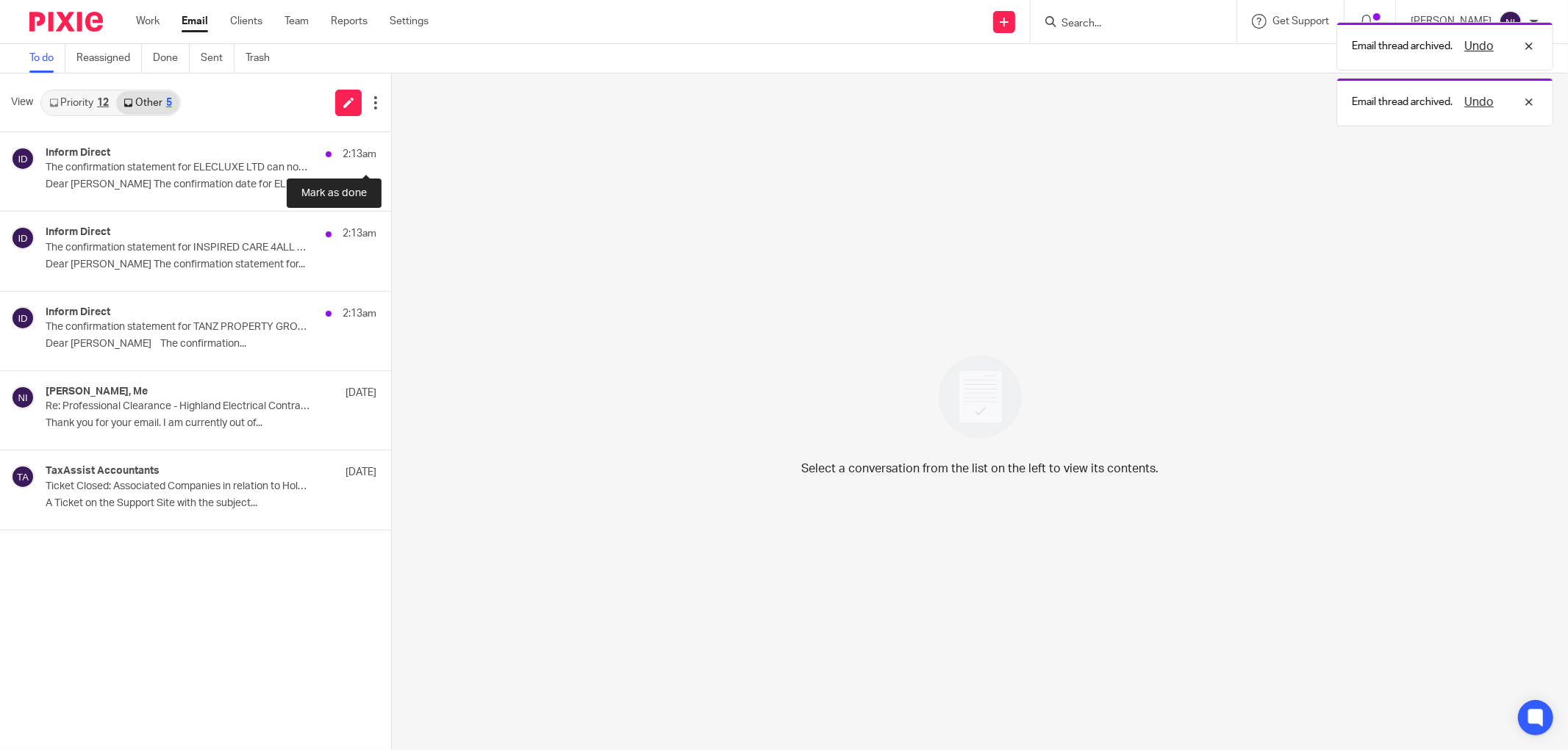
click at [391, 152] on button at bounding box center [397, 152] width 11 height 39
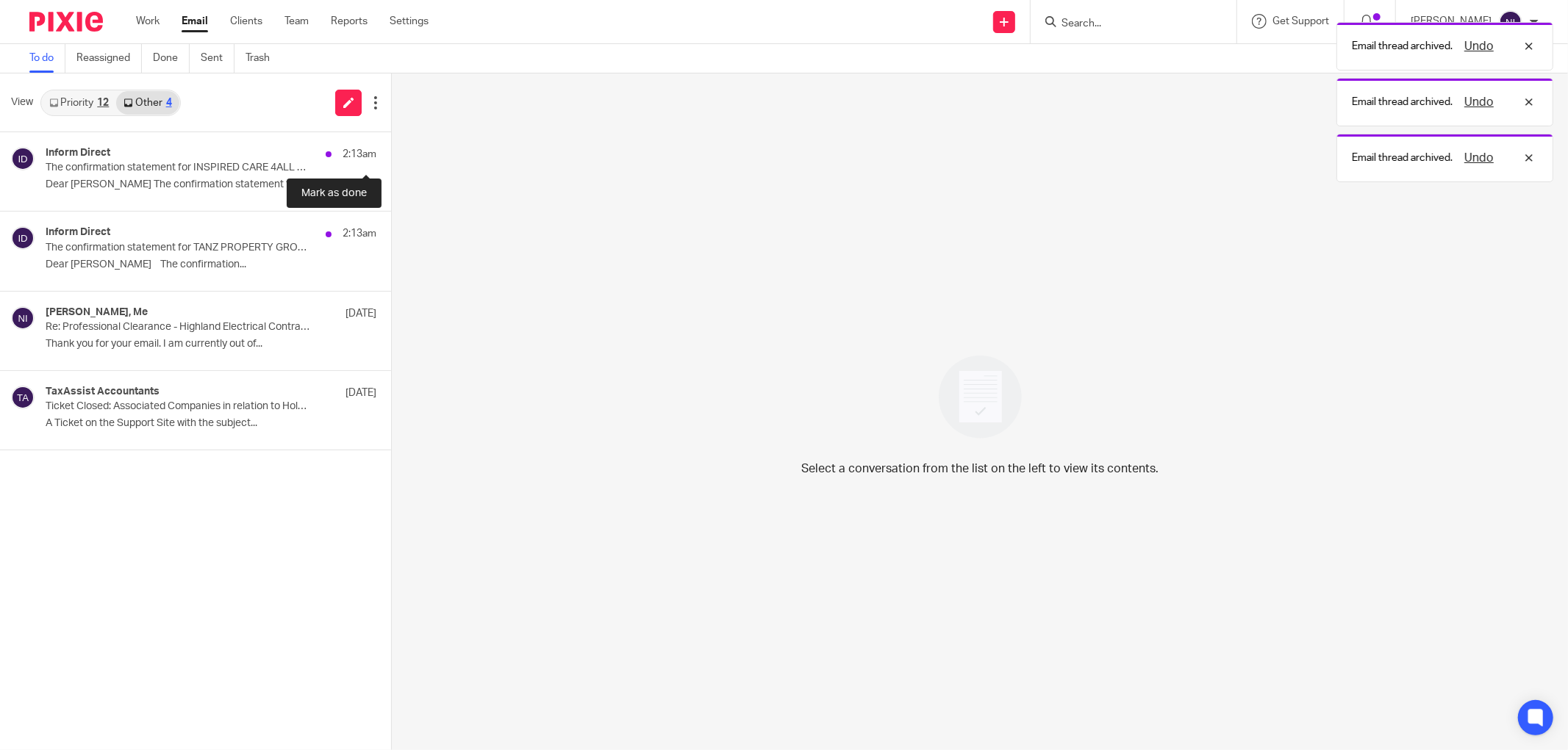
click at [391, 152] on button at bounding box center [397, 152] width 11 height 39
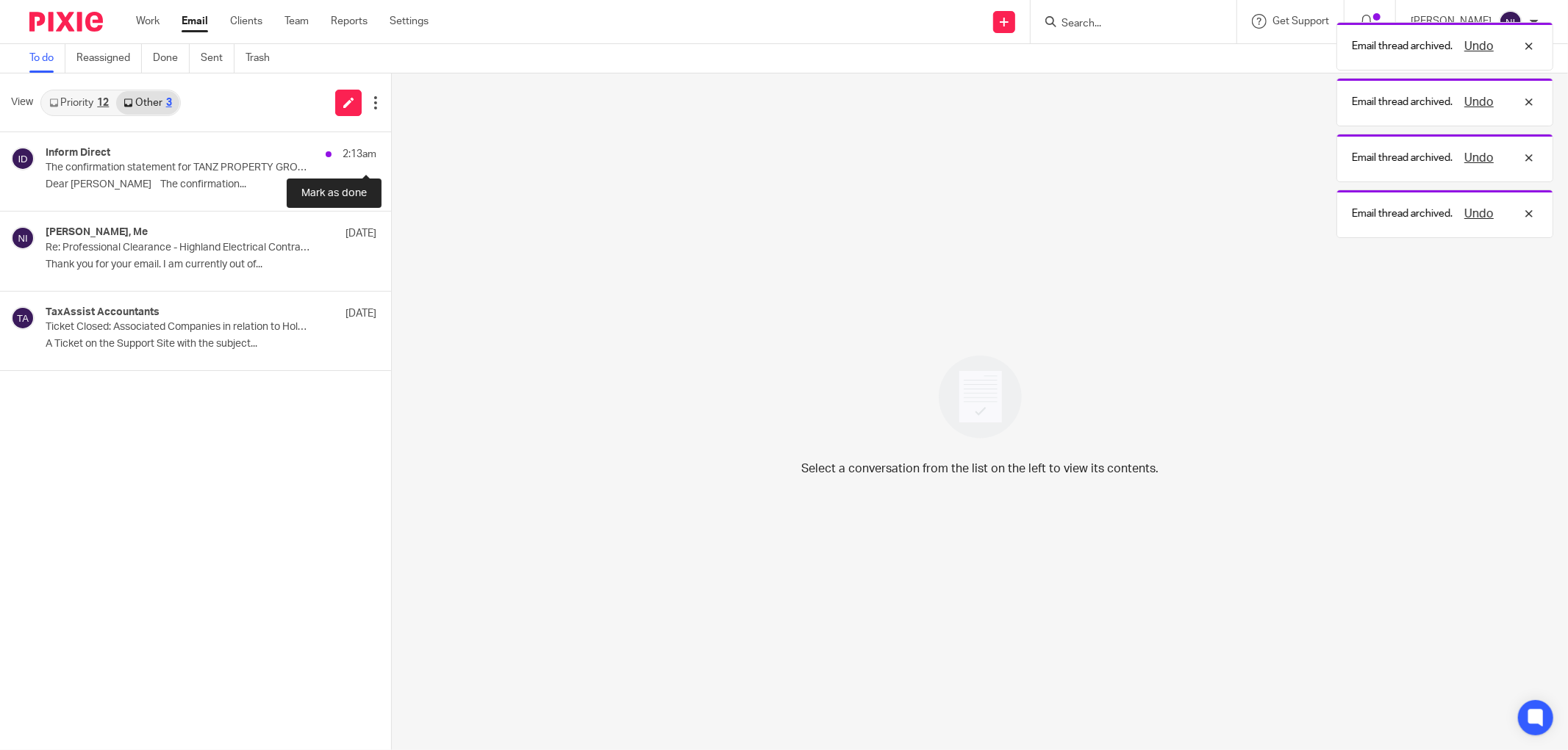
click at [391, 152] on button at bounding box center [397, 152] width 11 height 39
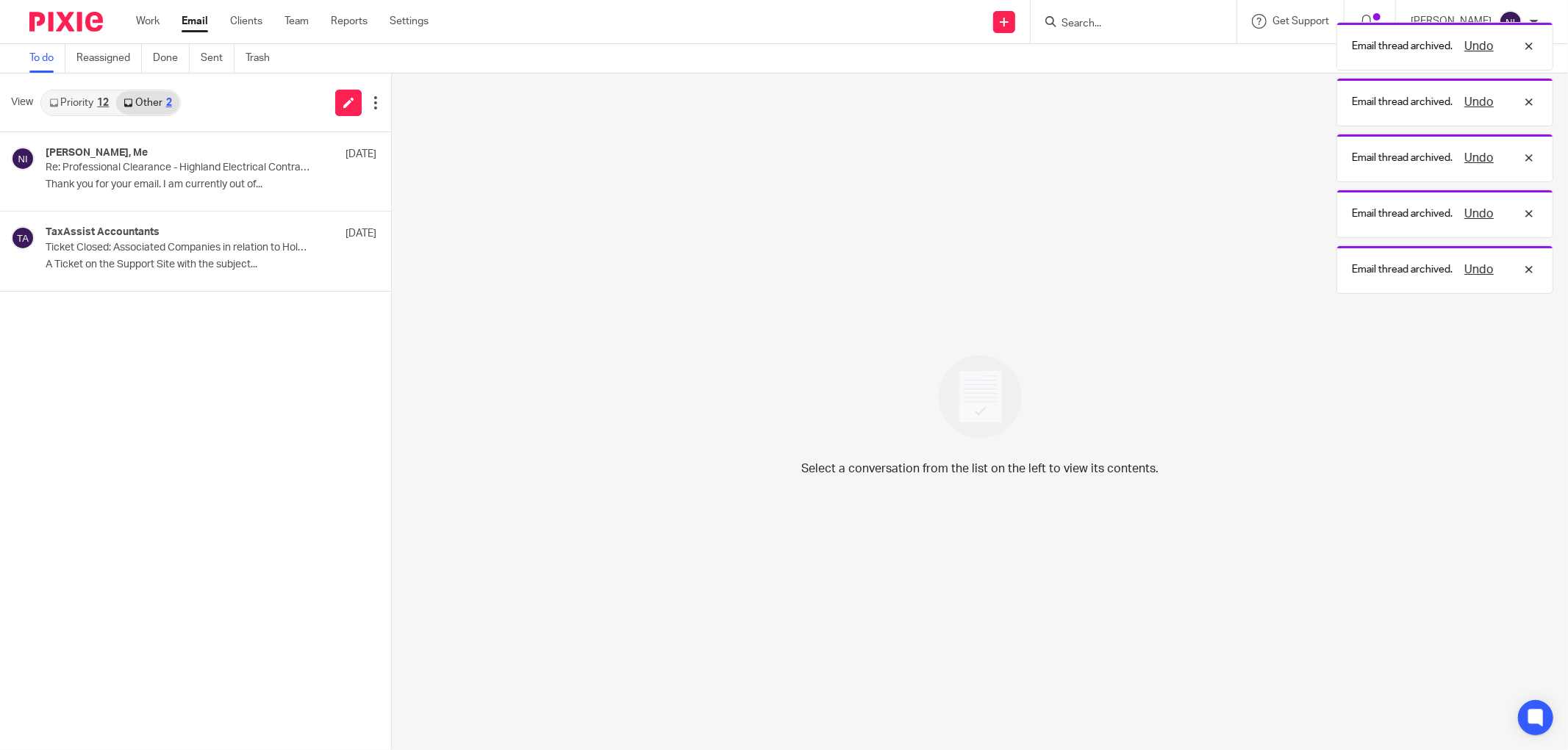
click at [106, 98] on div "12" at bounding box center [103, 103] width 11 height 11
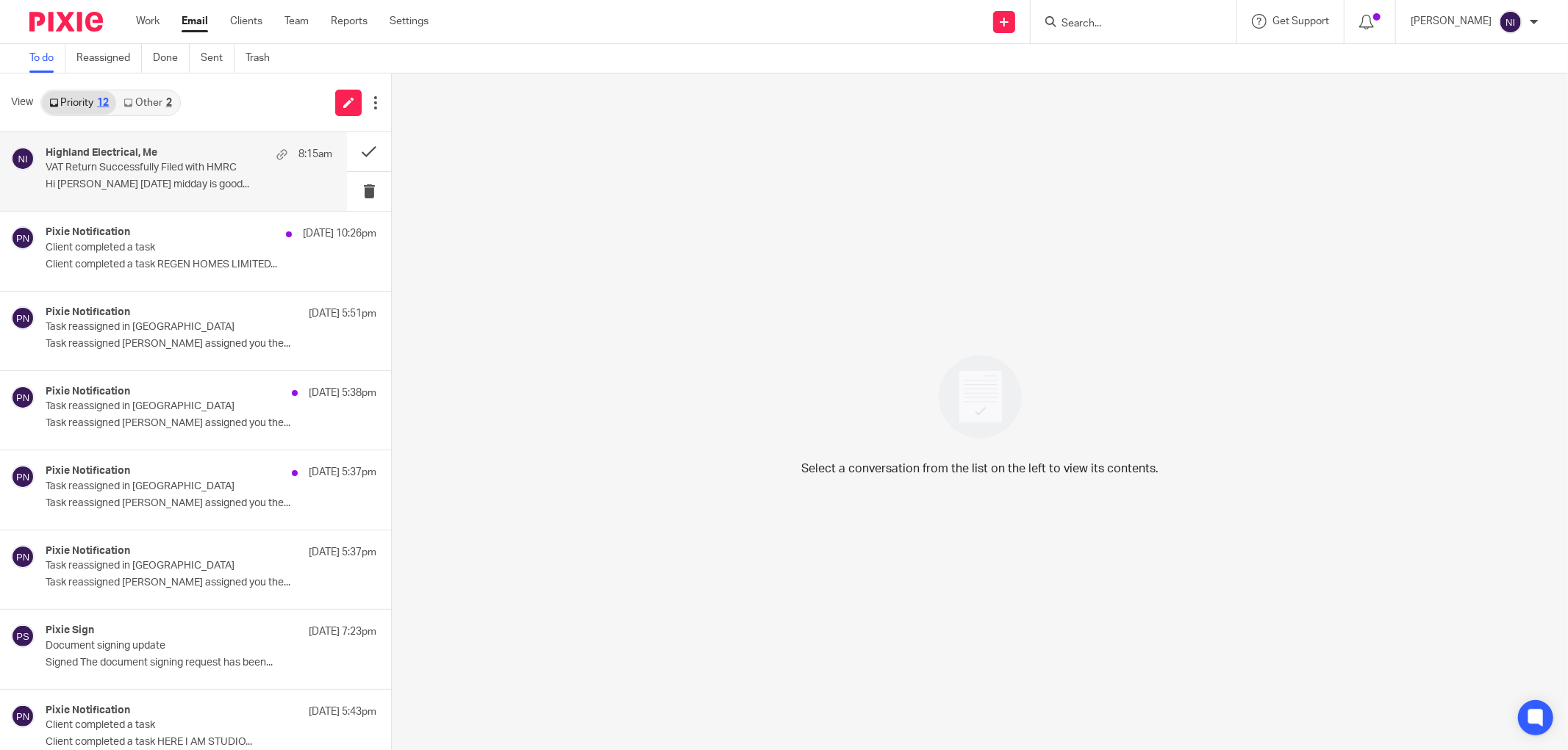
click at [269, 162] on div "8:15am" at bounding box center [300, 154] width 63 height 15
click at [358, 153] on button at bounding box center [369, 152] width 44 height 39
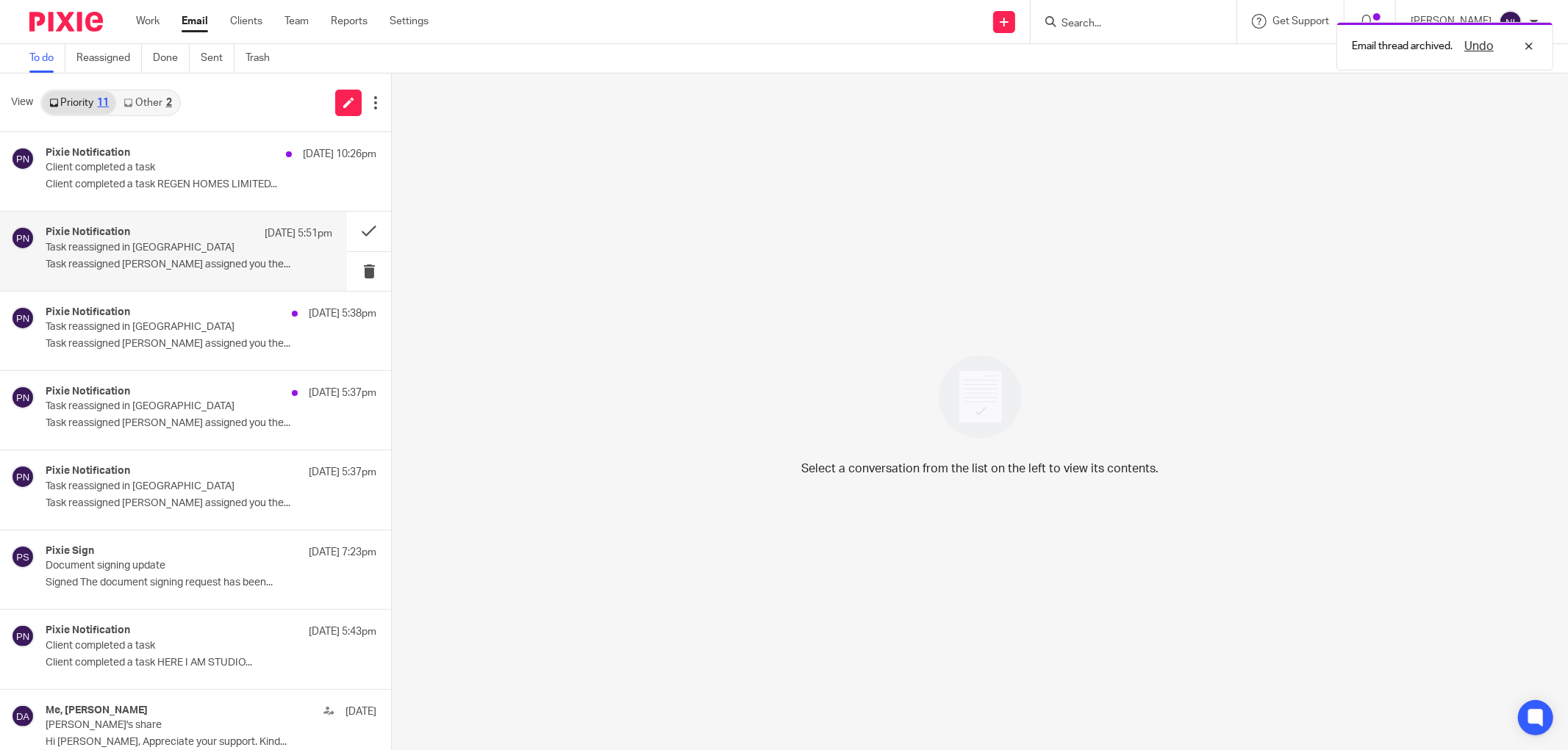
click at [145, 262] on p "Task reassigned Jaz Grewal assigned you the..." at bounding box center [189, 264] width 287 height 12
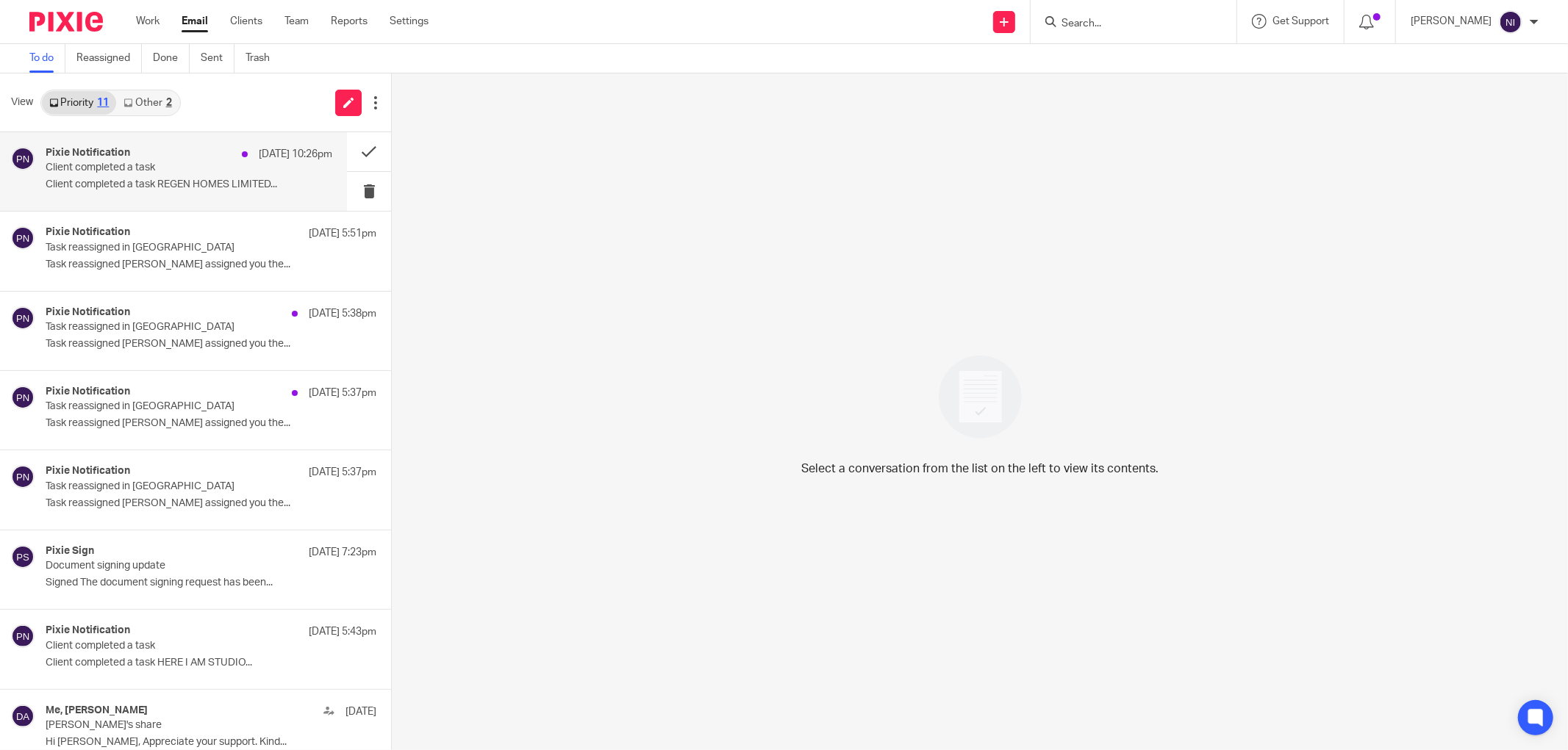
click at [126, 152] on h4 "Pixie Notification" at bounding box center [88, 153] width 85 height 12
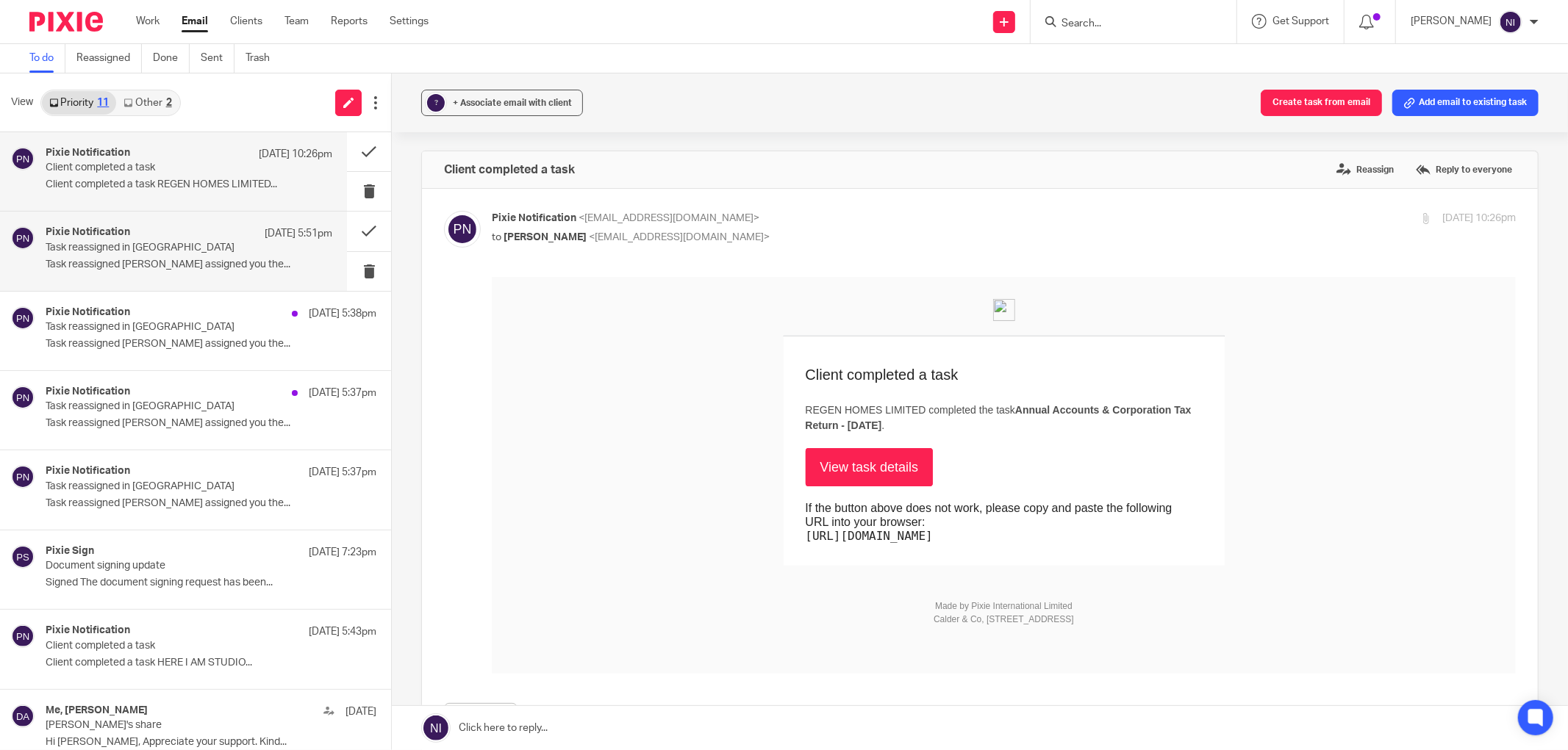
click at [231, 279] on div "Pixie Notification 20 Aug 5:51pm Task reassigned in Pixie Task reassigned Jaz G…" at bounding box center [173, 251] width 347 height 78
click at [1163, 27] on input "Search" at bounding box center [1126, 24] width 132 height 13
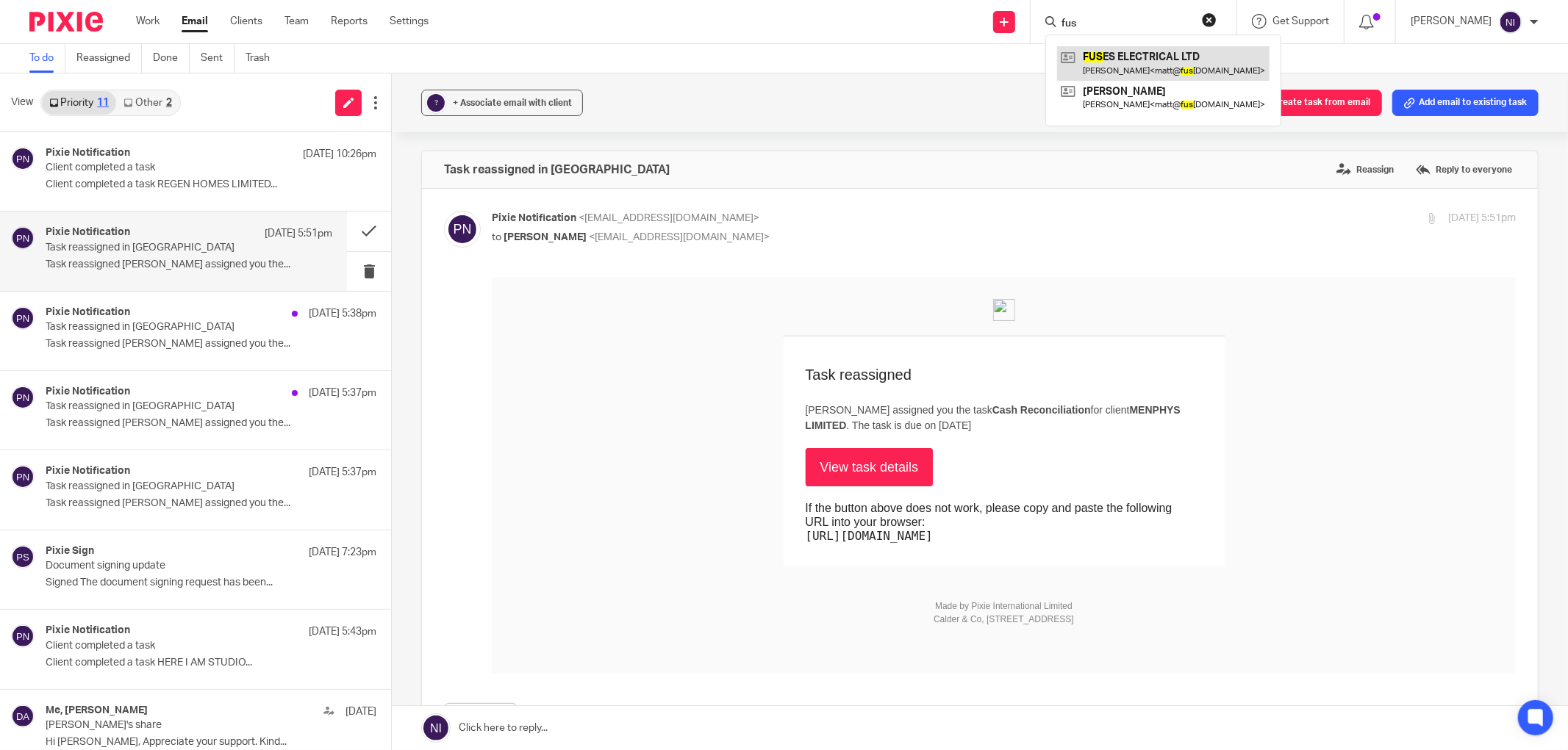
type input "fus"
click at [1159, 56] on link at bounding box center [1163, 63] width 212 height 33
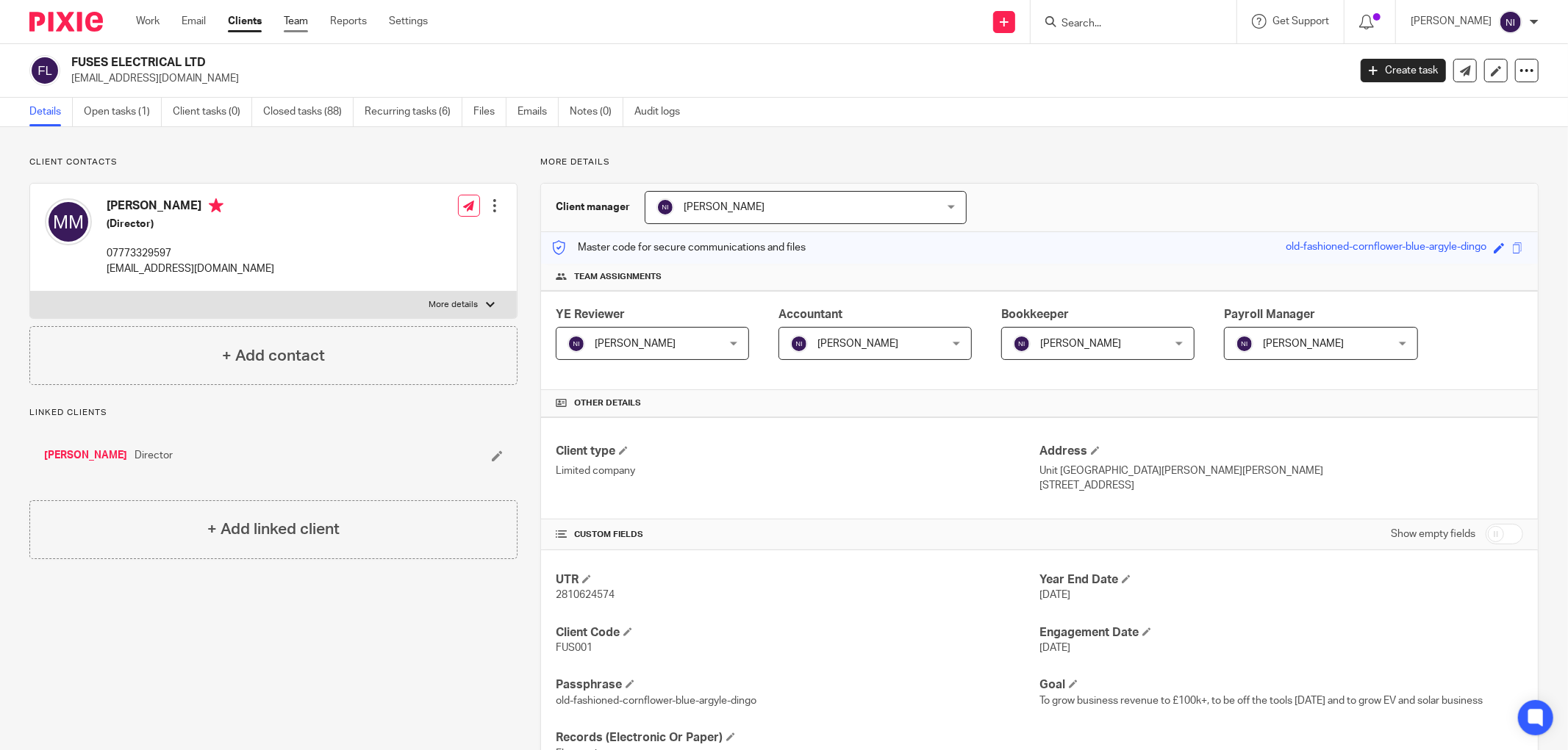
click at [297, 24] on link "Team" at bounding box center [296, 21] width 24 height 15
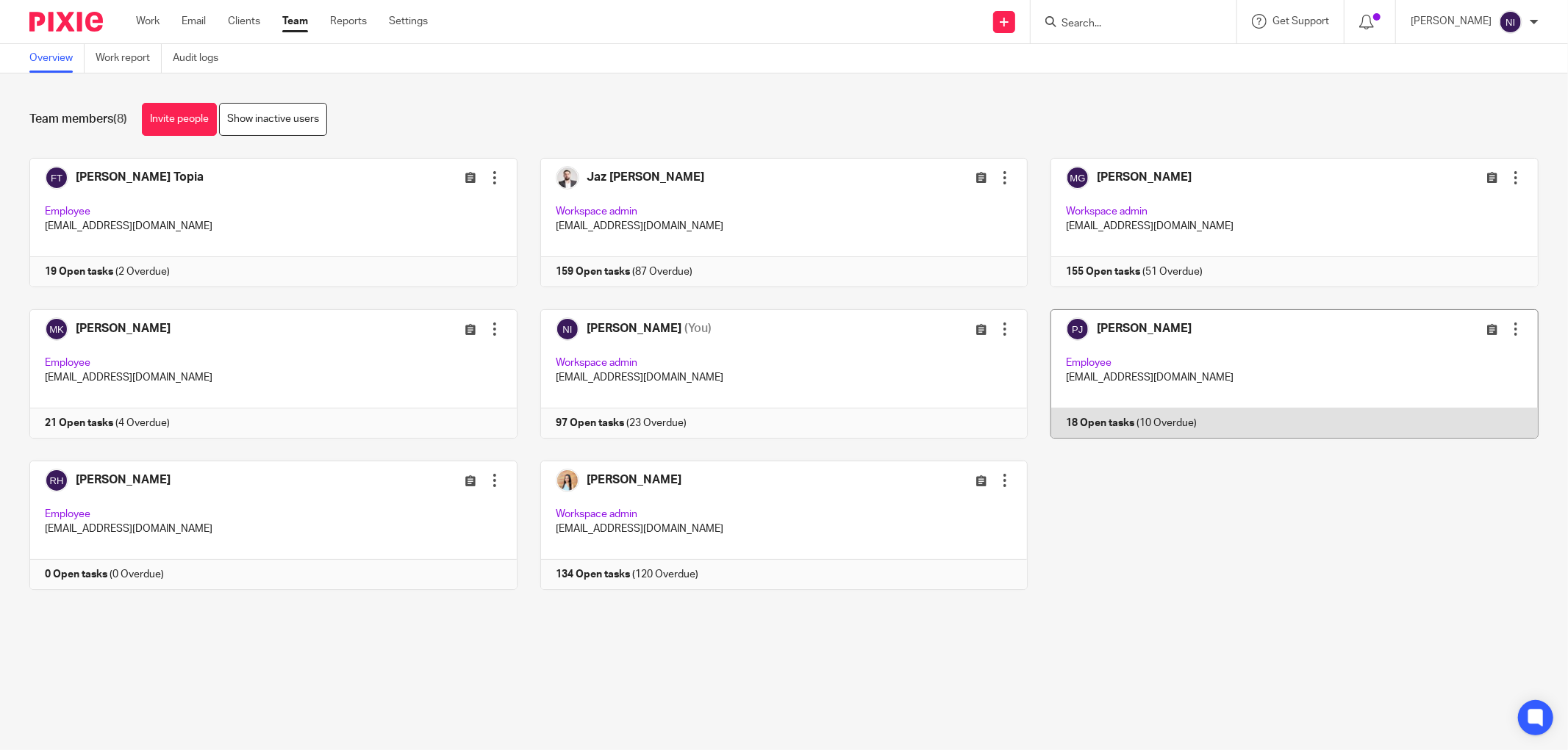
click at [1108, 322] on link at bounding box center [1283, 374] width 511 height 129
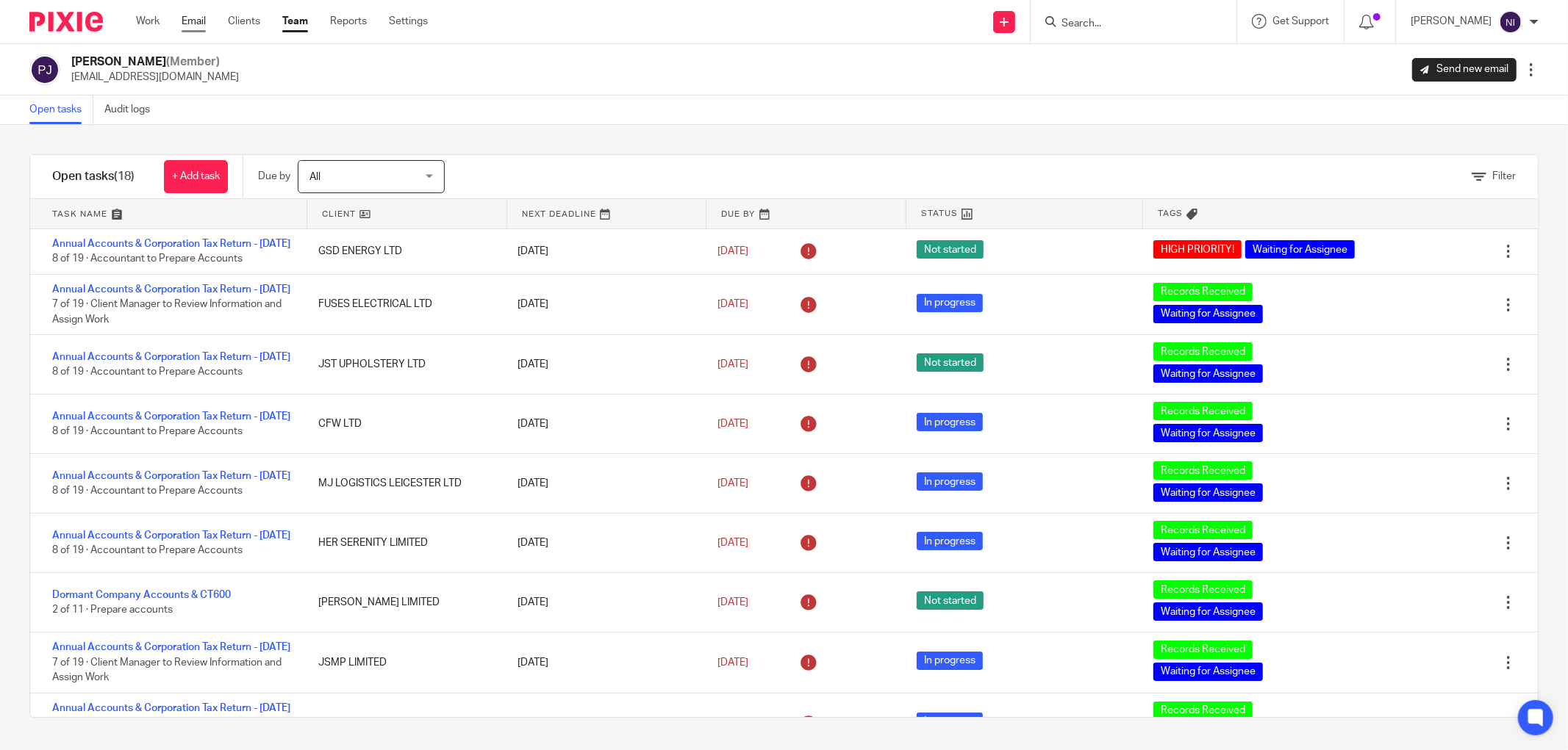
click at [192, 24] on link "Email" at bounding box center [193, 21] width 24 height 15
